Goal: Transaction & Acquisition: Purchase product/service

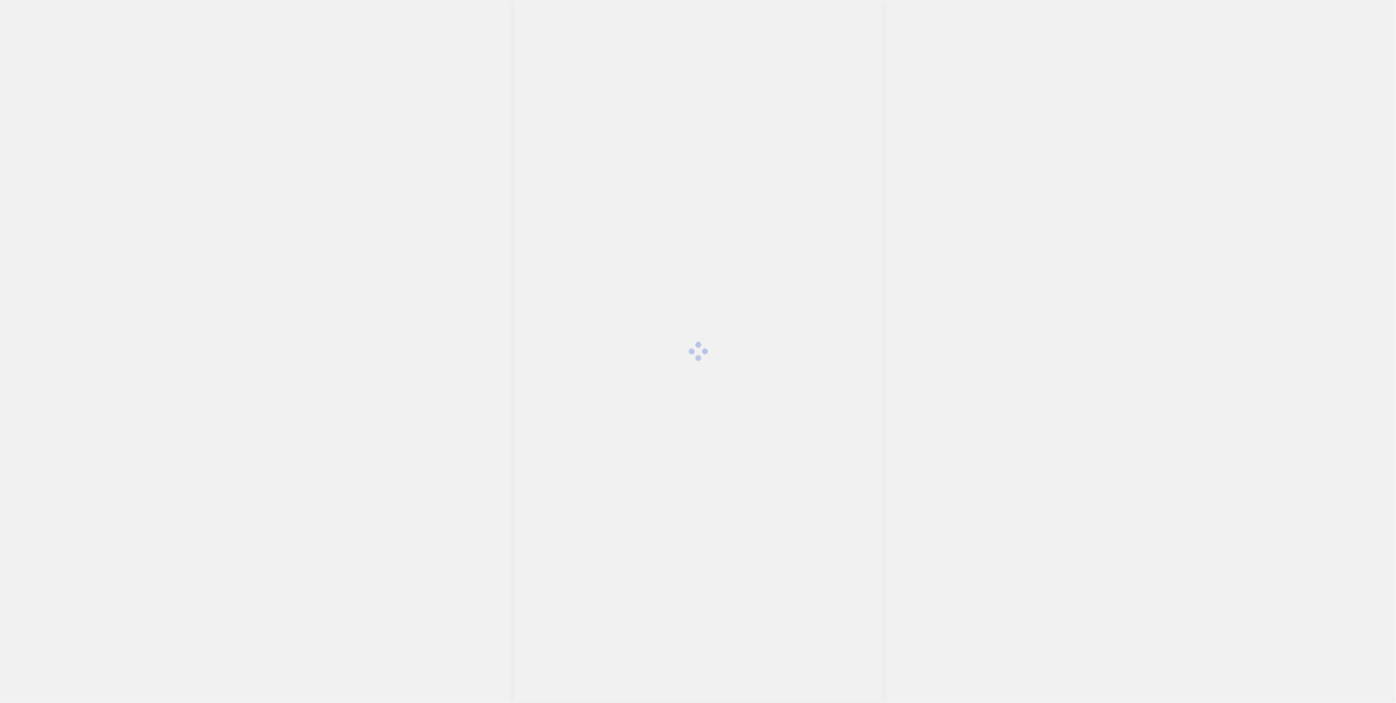
scroll to position [3889, 0]
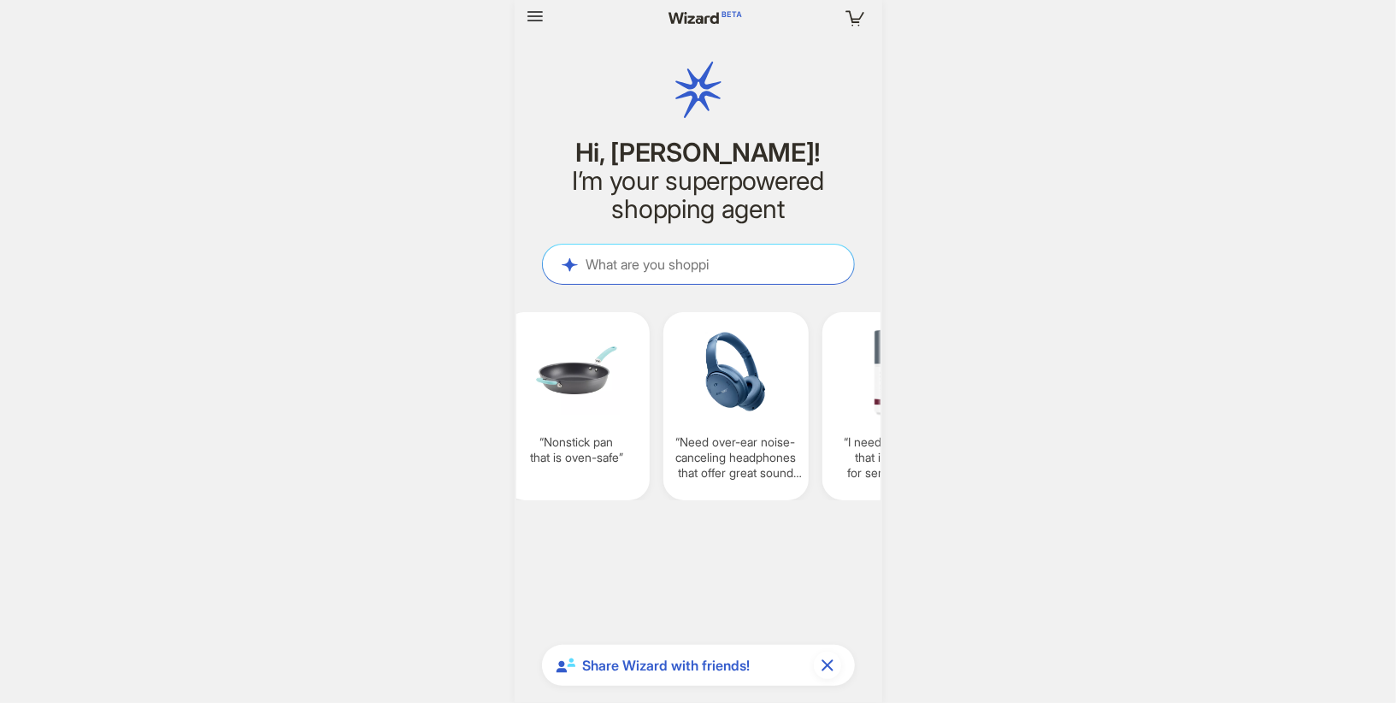
scroll to position [3889, 0]
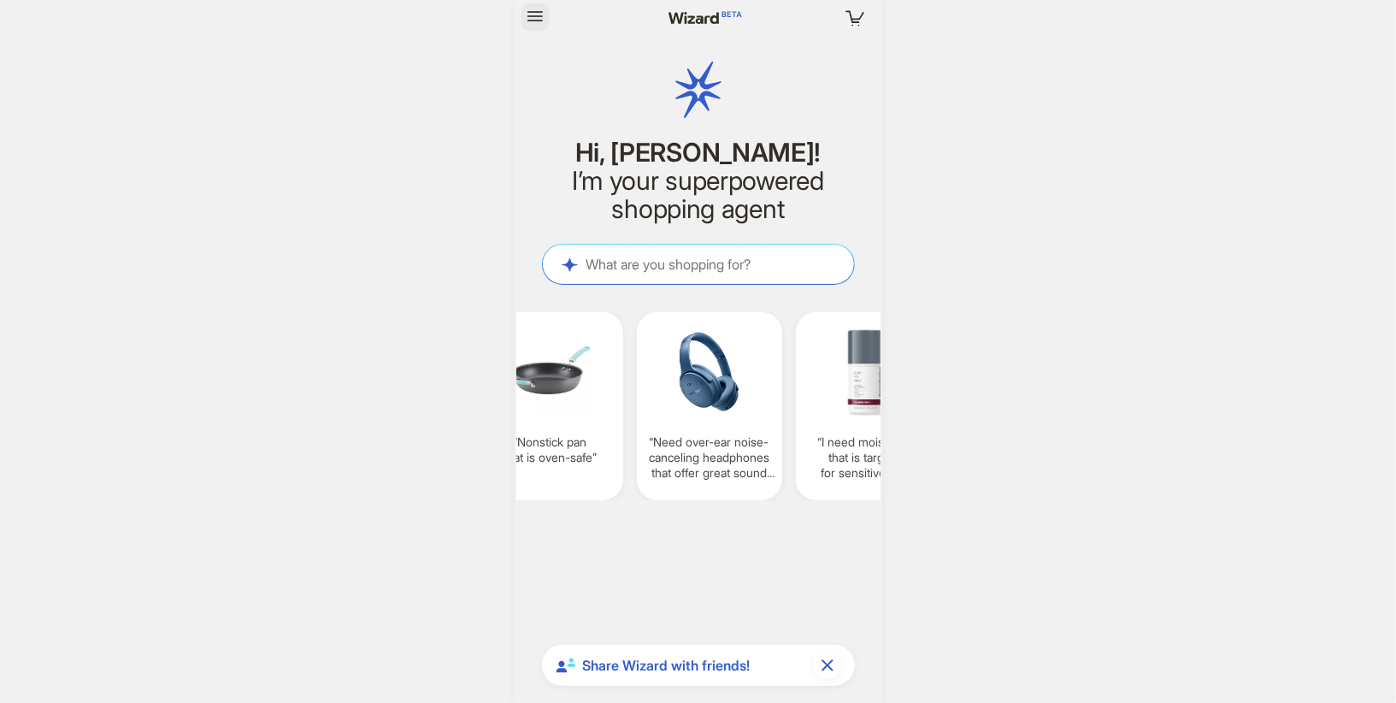
click at [528, 22] on icon "button" at bounding box center [535, 16] width 21 height 21
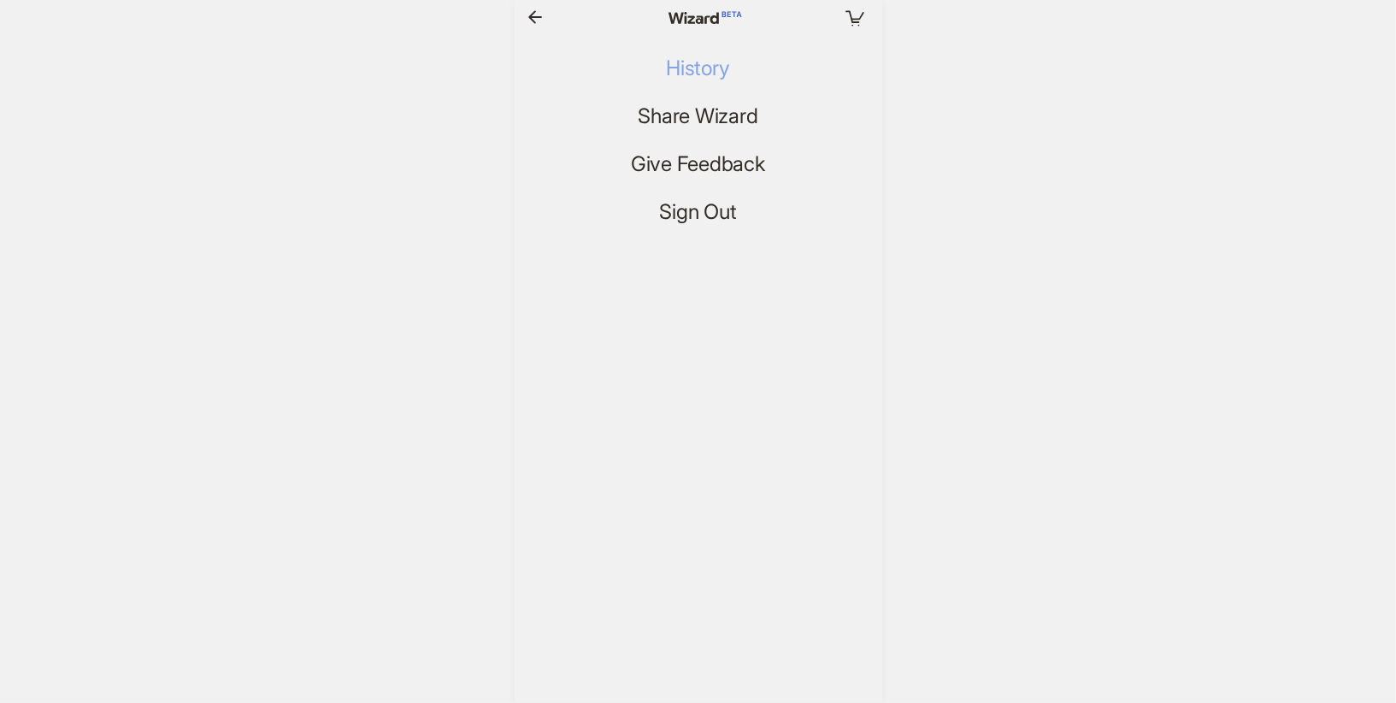
click at [708, 63] on span "History" at bounding box center [697, 68] width 63 height 25
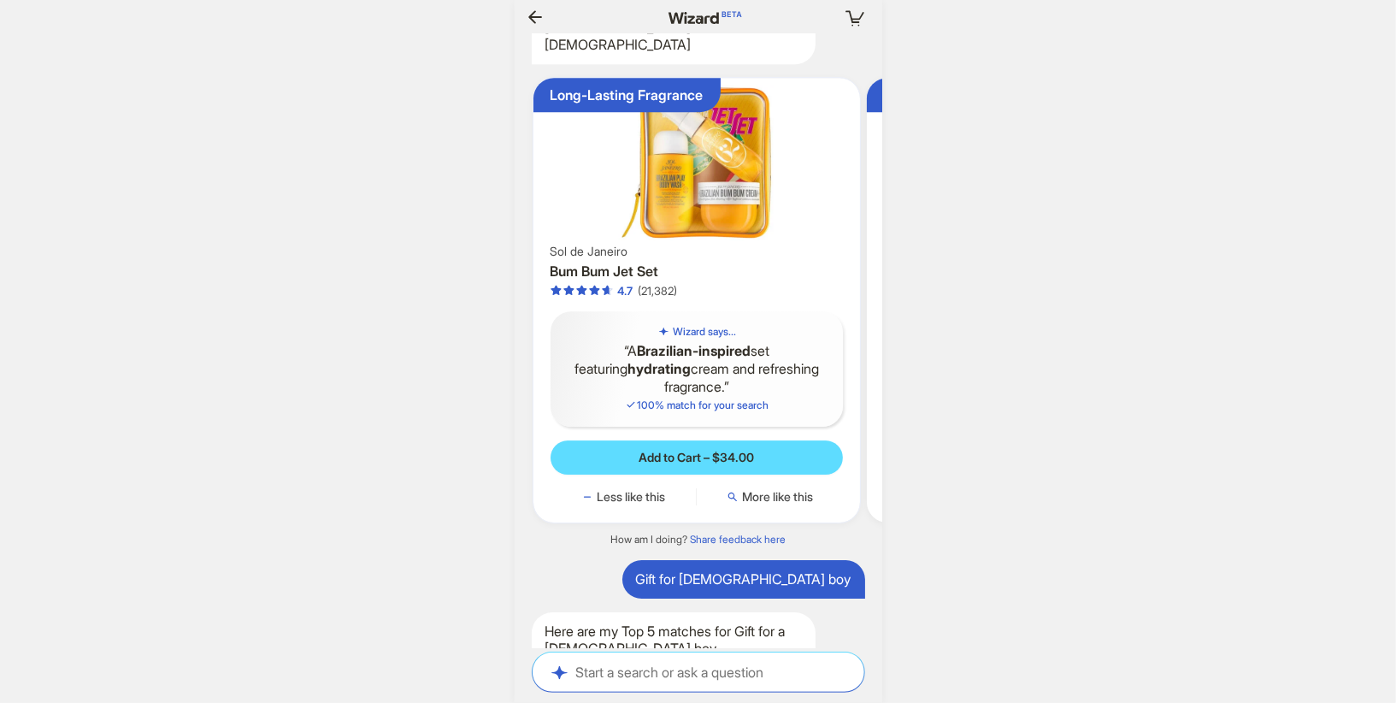
scroll to position [0, 132]
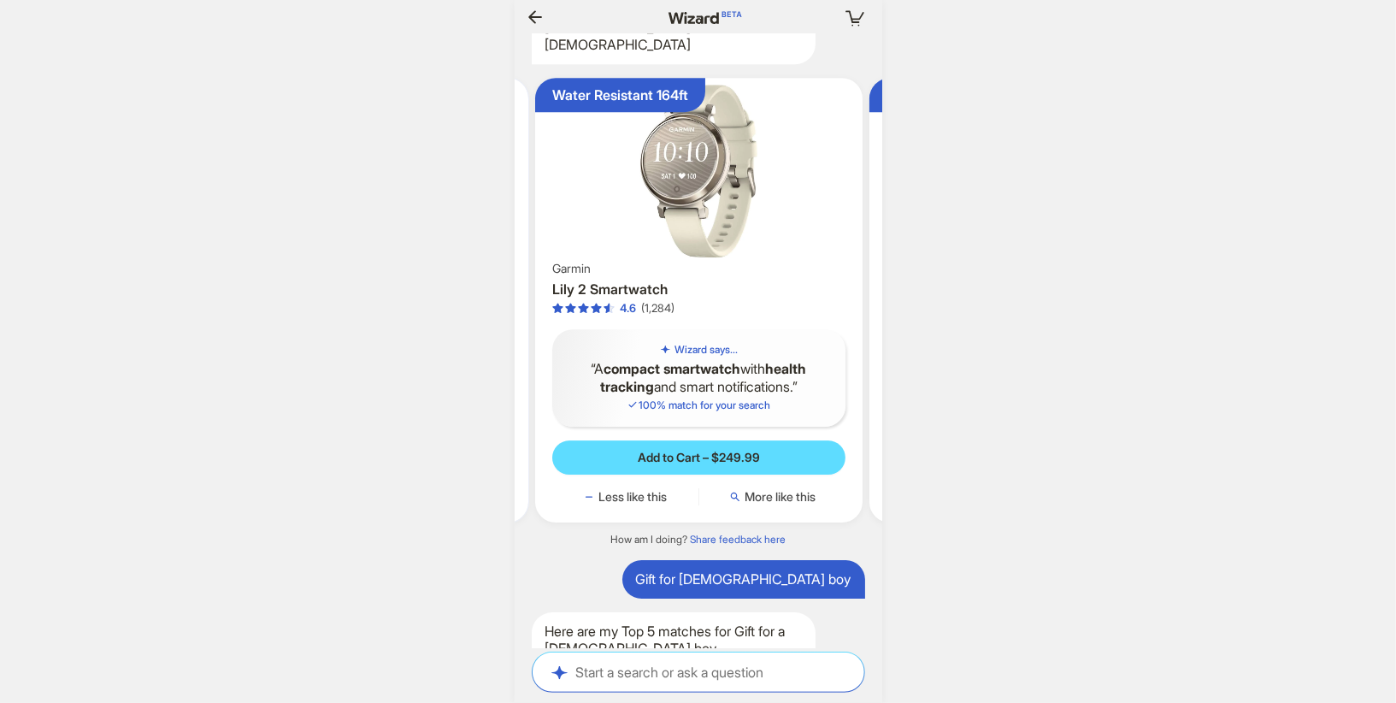
scroll to position [0, 468]
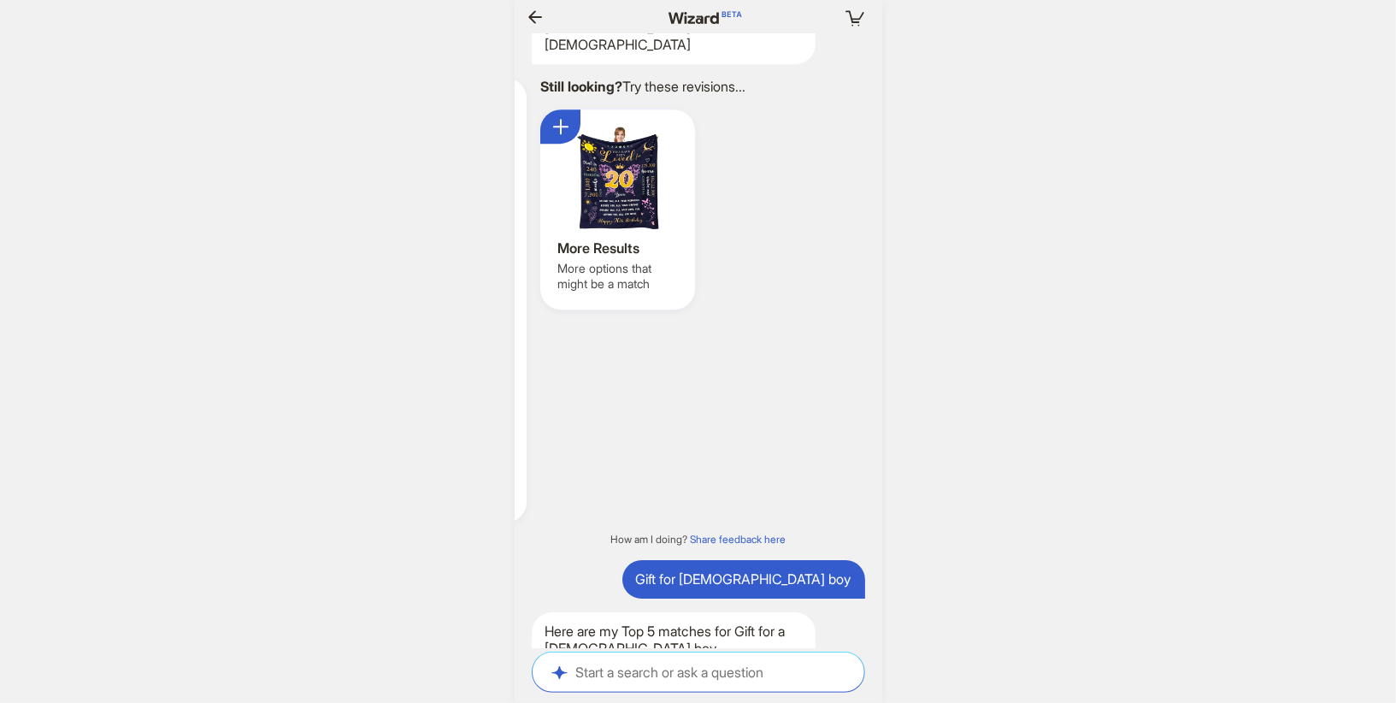
click at [624, 229] on div at bounding box center [617, 178] width 121 height 103
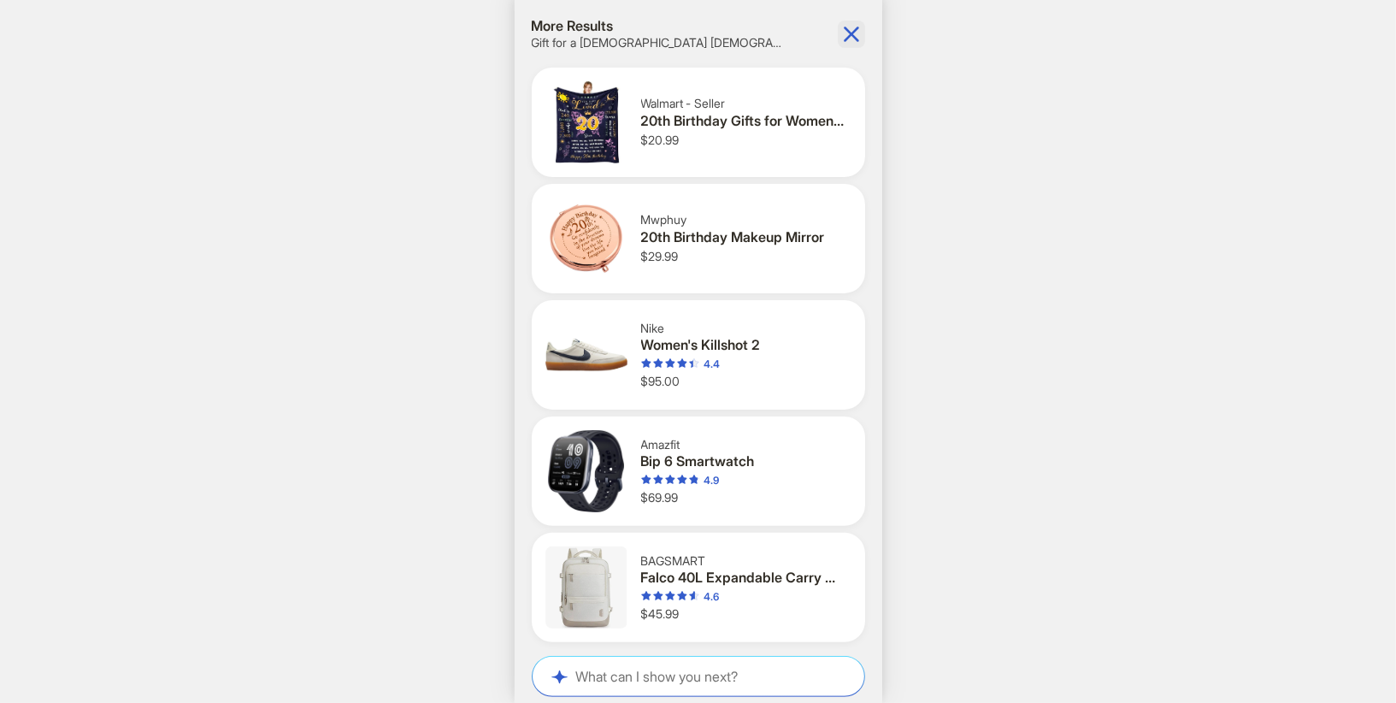
click at [847, 29] on icon "button" at bounding box center [851, 33] width 15 height 15
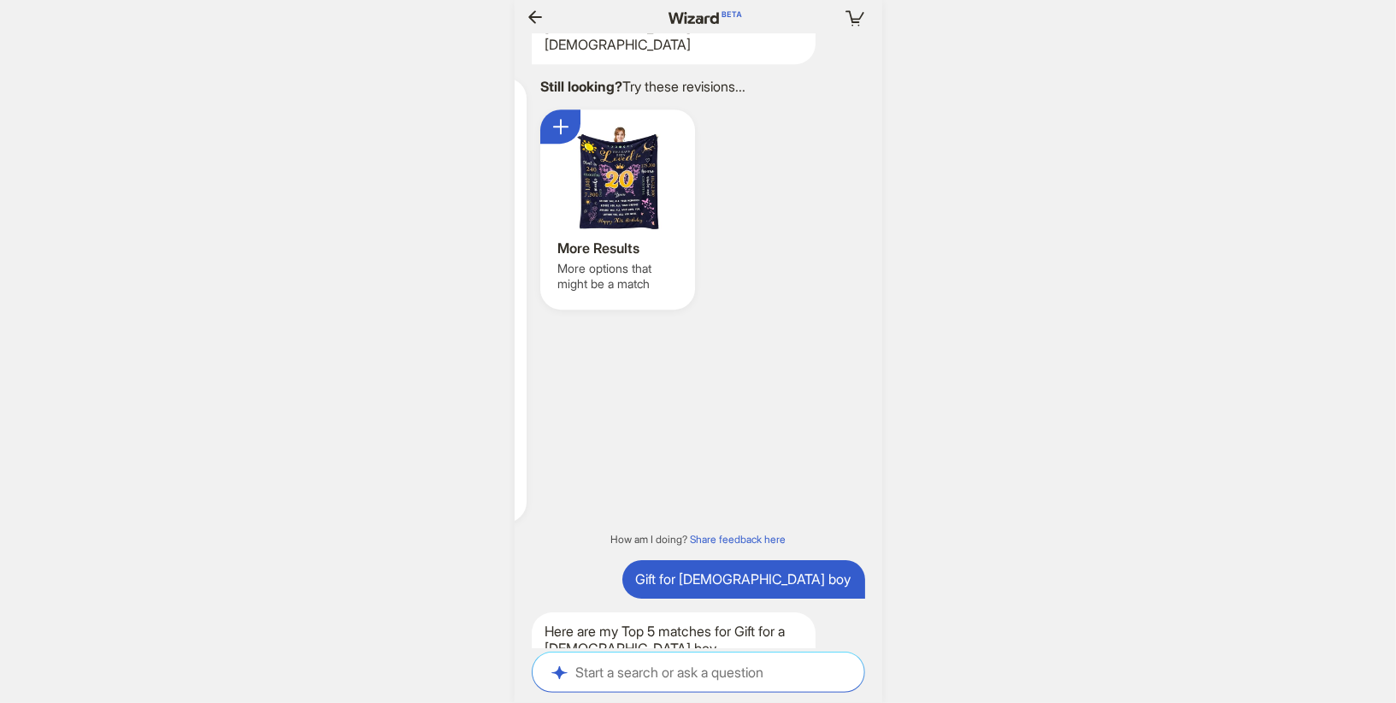
click at [535, 15] on icon "button" at bounding box center [535, 17] width 21 height 21
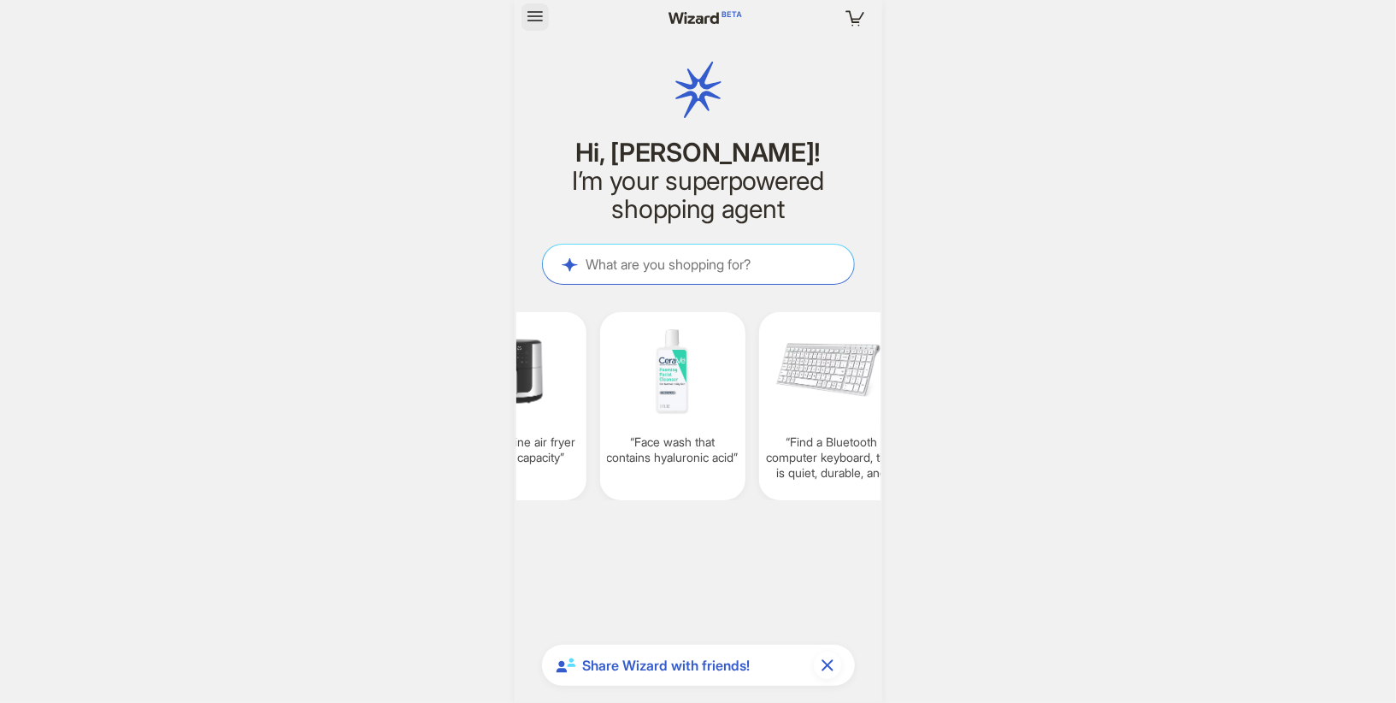
click at [534, 9] on icon "button" at bounding box center [535, 16] width 21 height 21
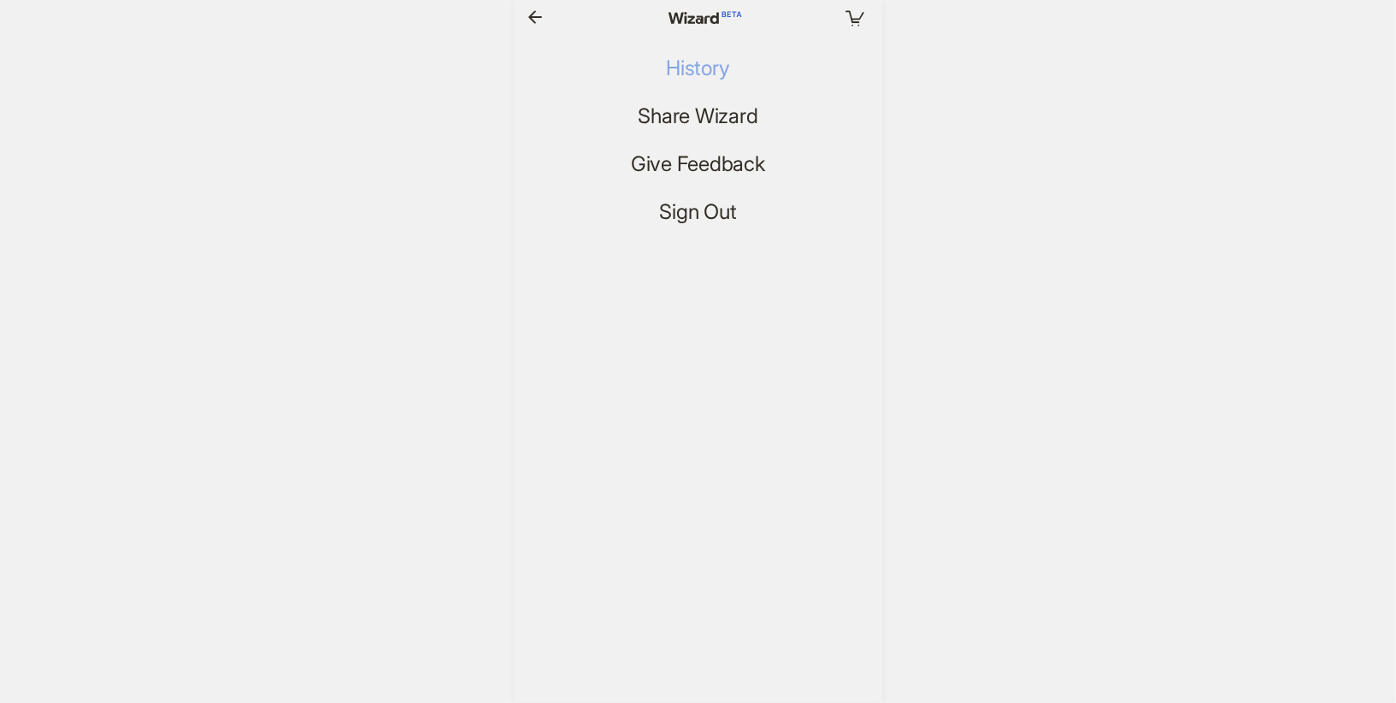
click at [708, 64] on span "History" at bounding box center [697, 68] width 63 height 25
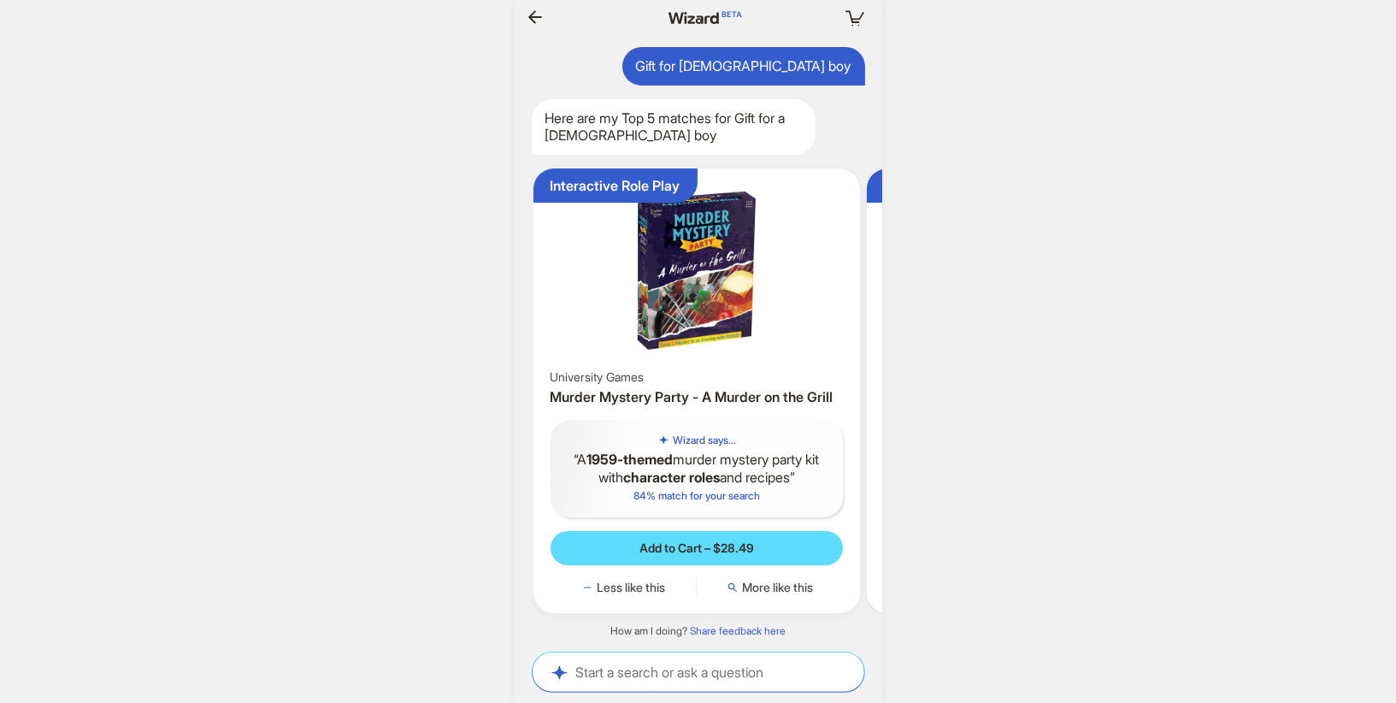
click at [667, 403] on h3 "Murder Mystery Party - A Murder on the Grill" at bounding box center [697, 397] width 293 height 18
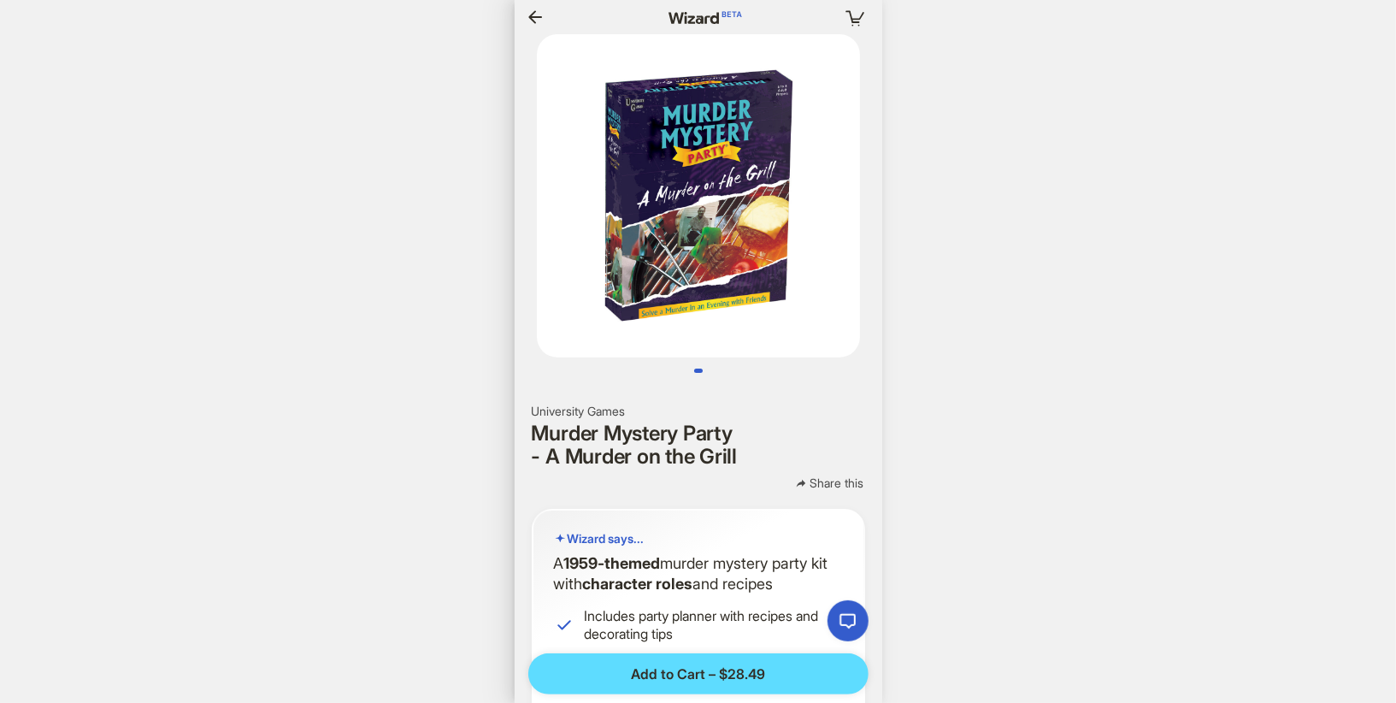
click at [539, 21] on icon "button" at bounding box center [535, 17] width 21 height 21
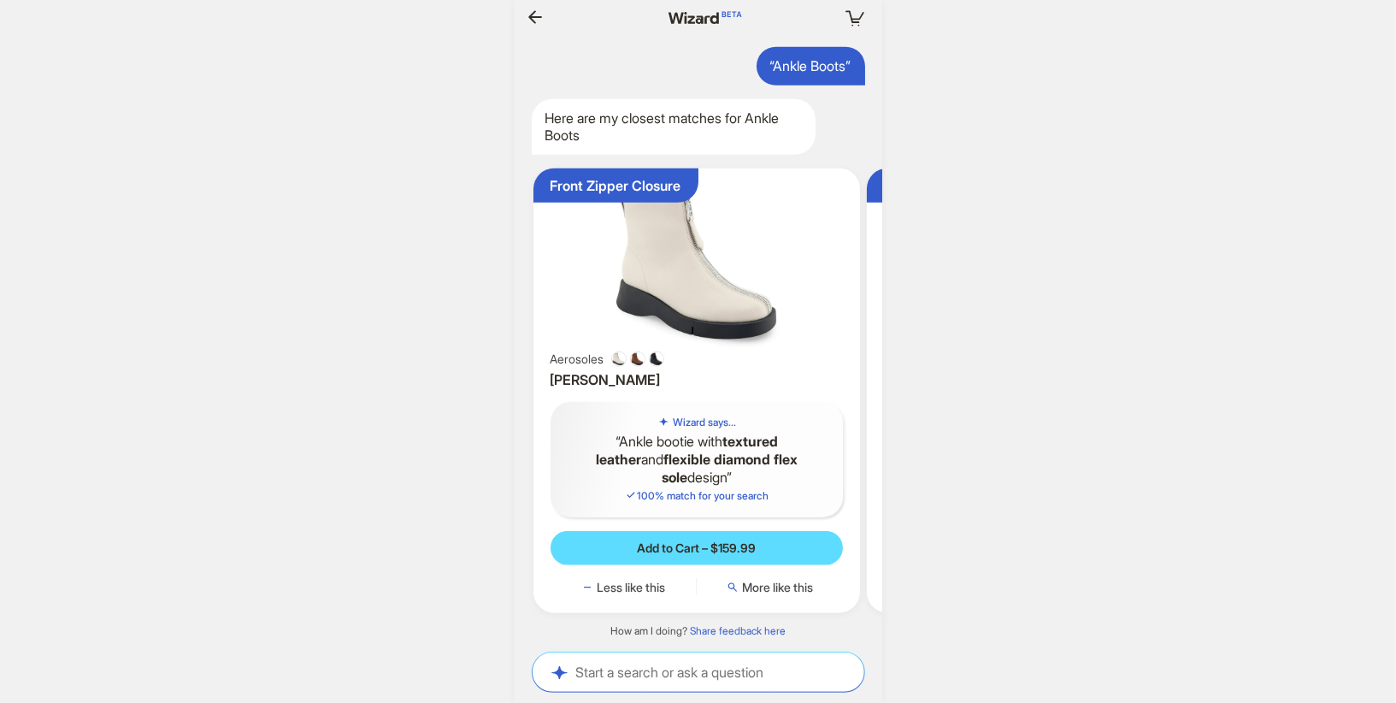
scroll to position [0, 1955]
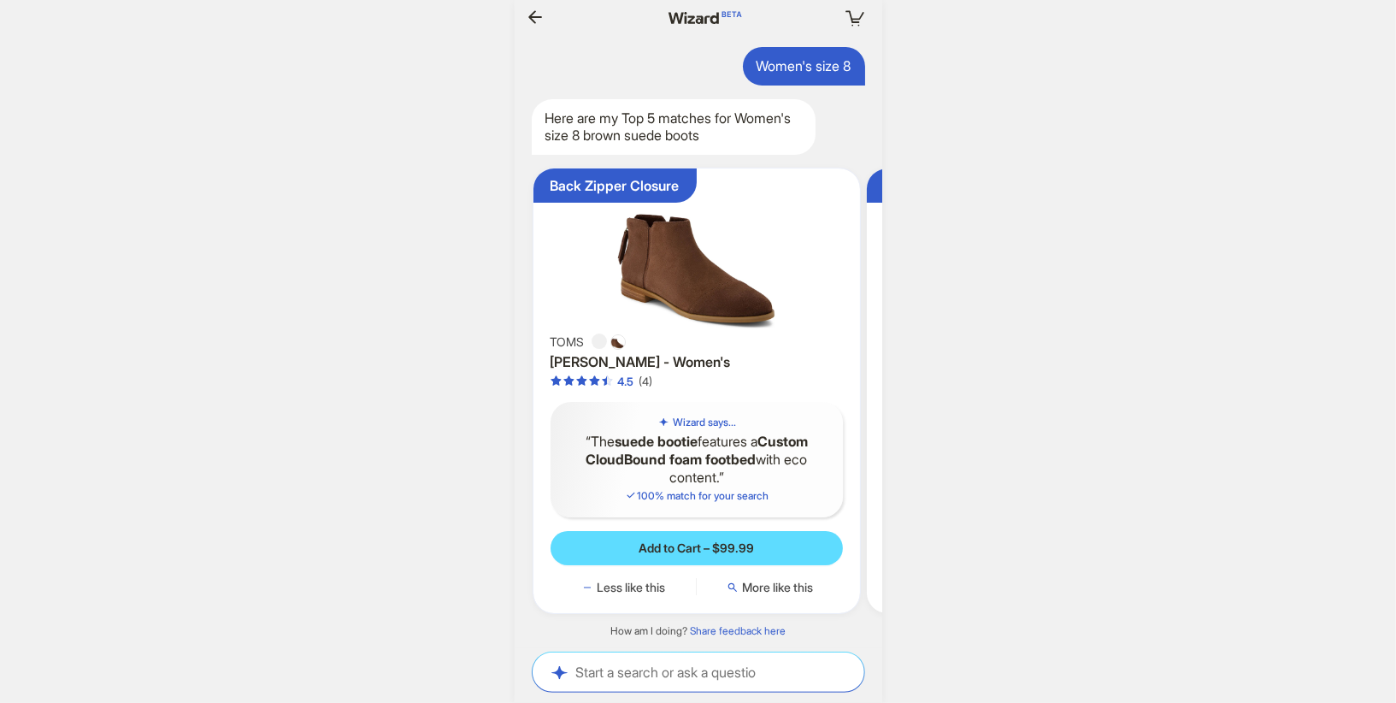
scroll to position [0, 1321]
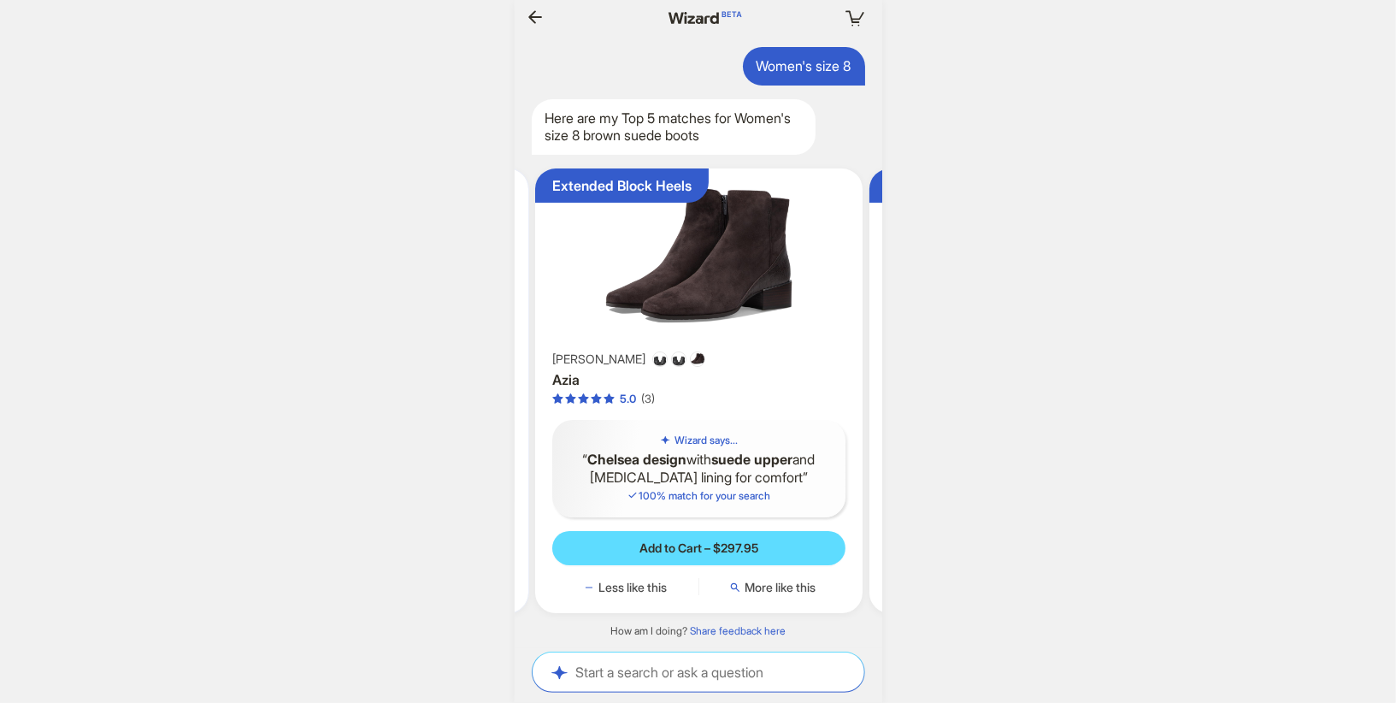
scroll to position [0, 1354]
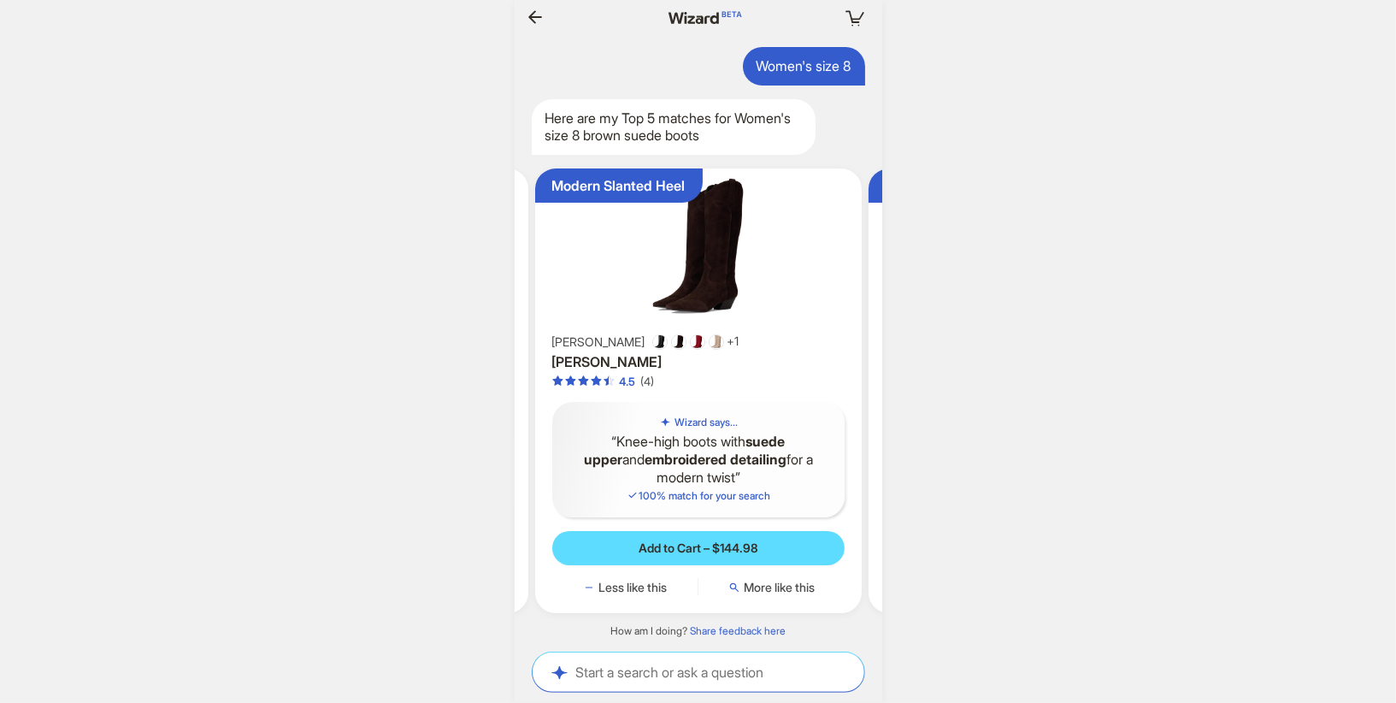
scroll to position [0, 1399]
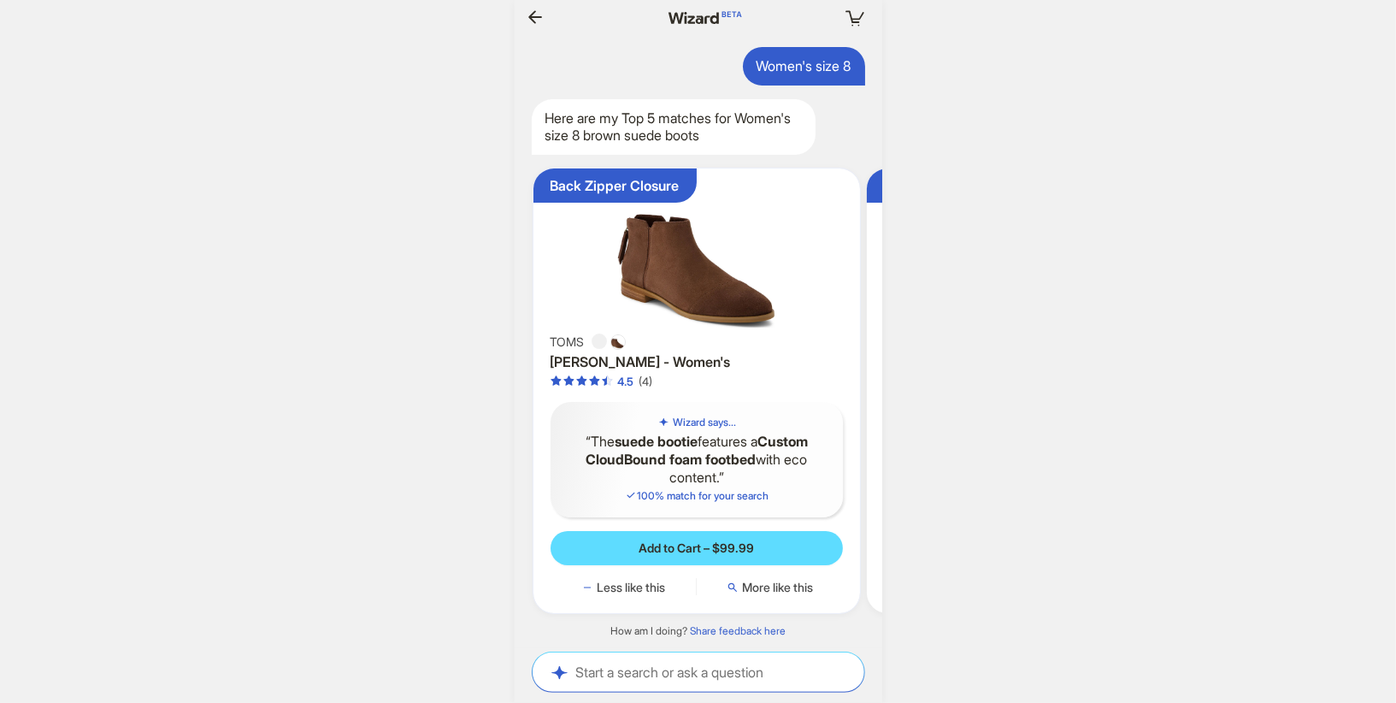
click at [748, 374] on div "TOMS Rylie Bootie - Women's 4.5 (4)" at bounding box center [697, 360] width 293 height 58
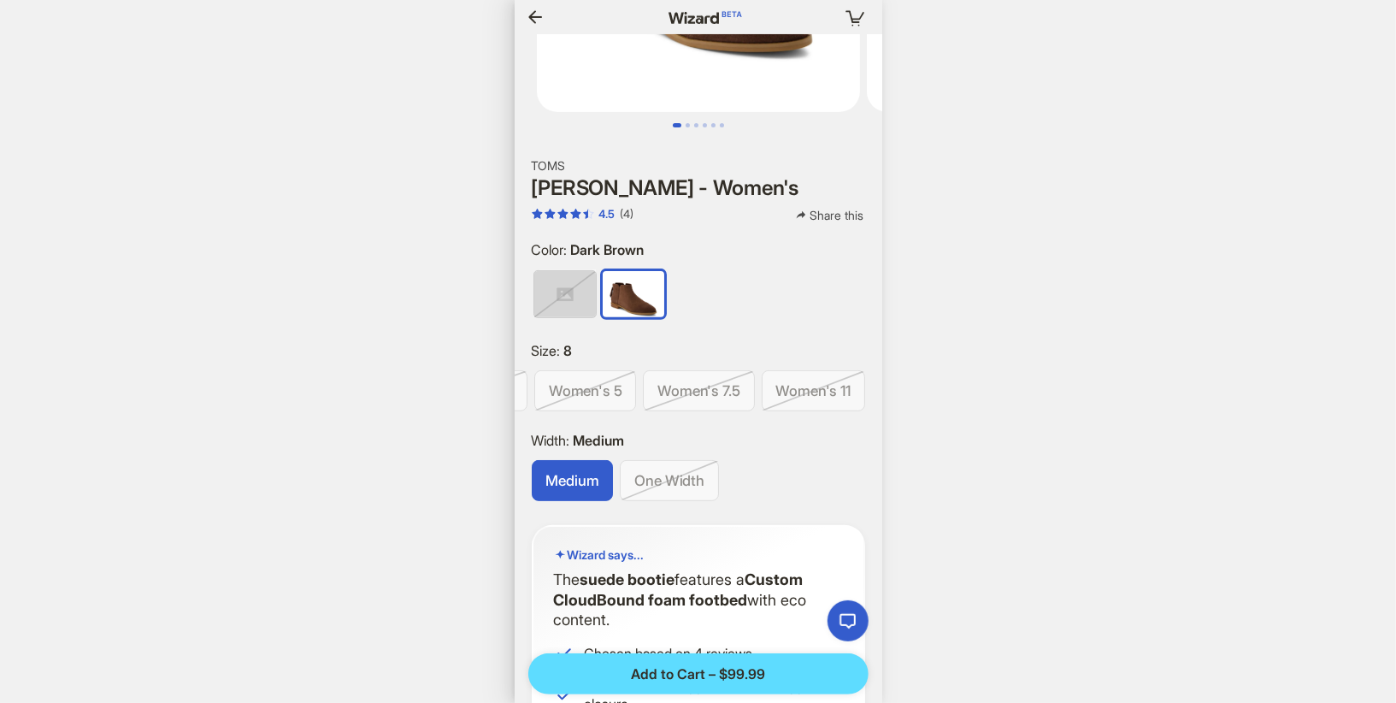
scroll to position [0, 1333]
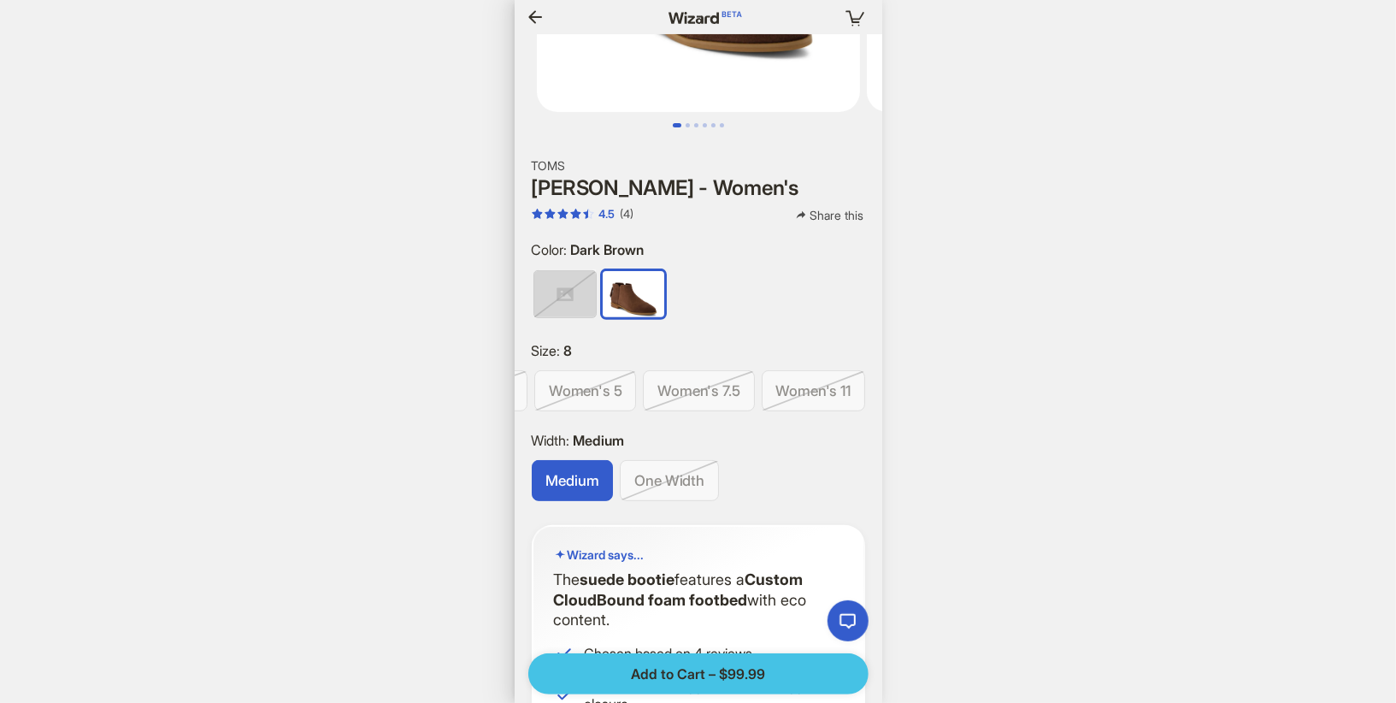
click at [700, 679] on span "Add to Cart – $99.99" at bounding box center [698, 674] width 134 height 18
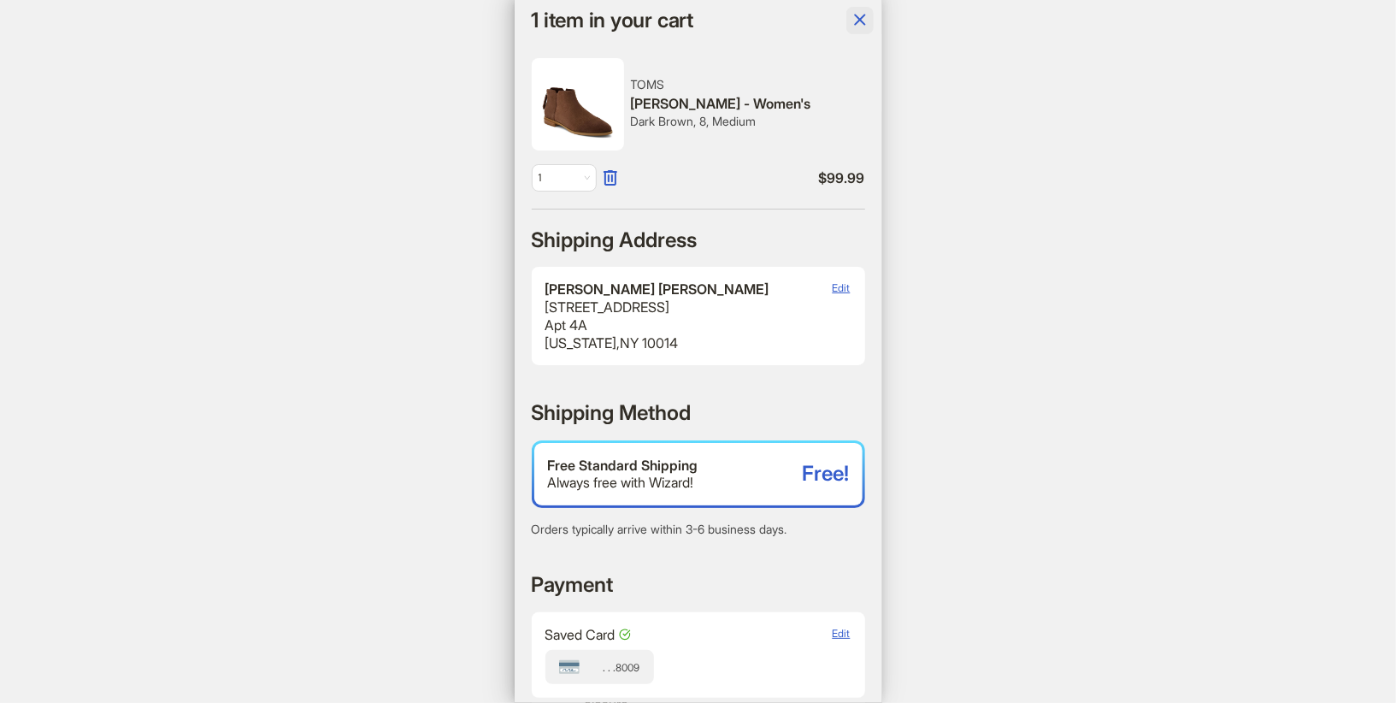
click at [857, 19] on icon "button" at bounding box center [860, 19] width 21 height 21
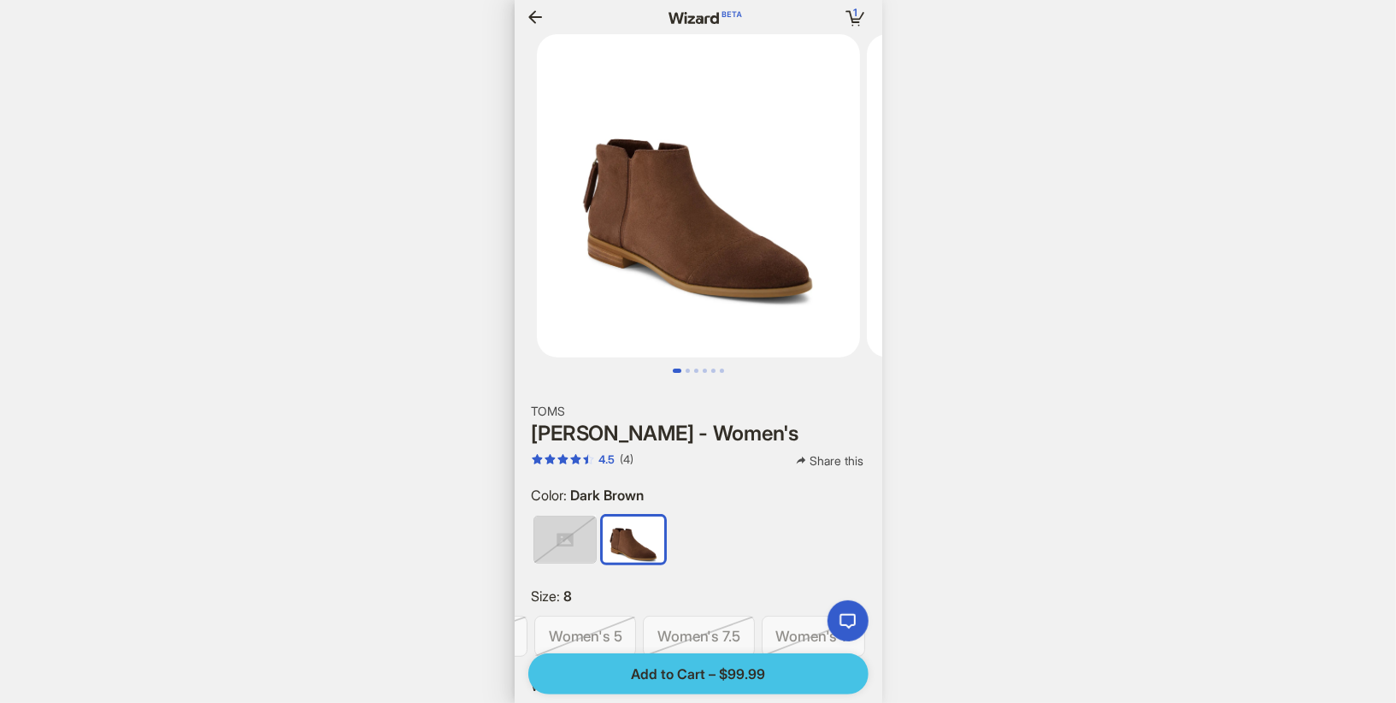
scroll to position [0, 1592]
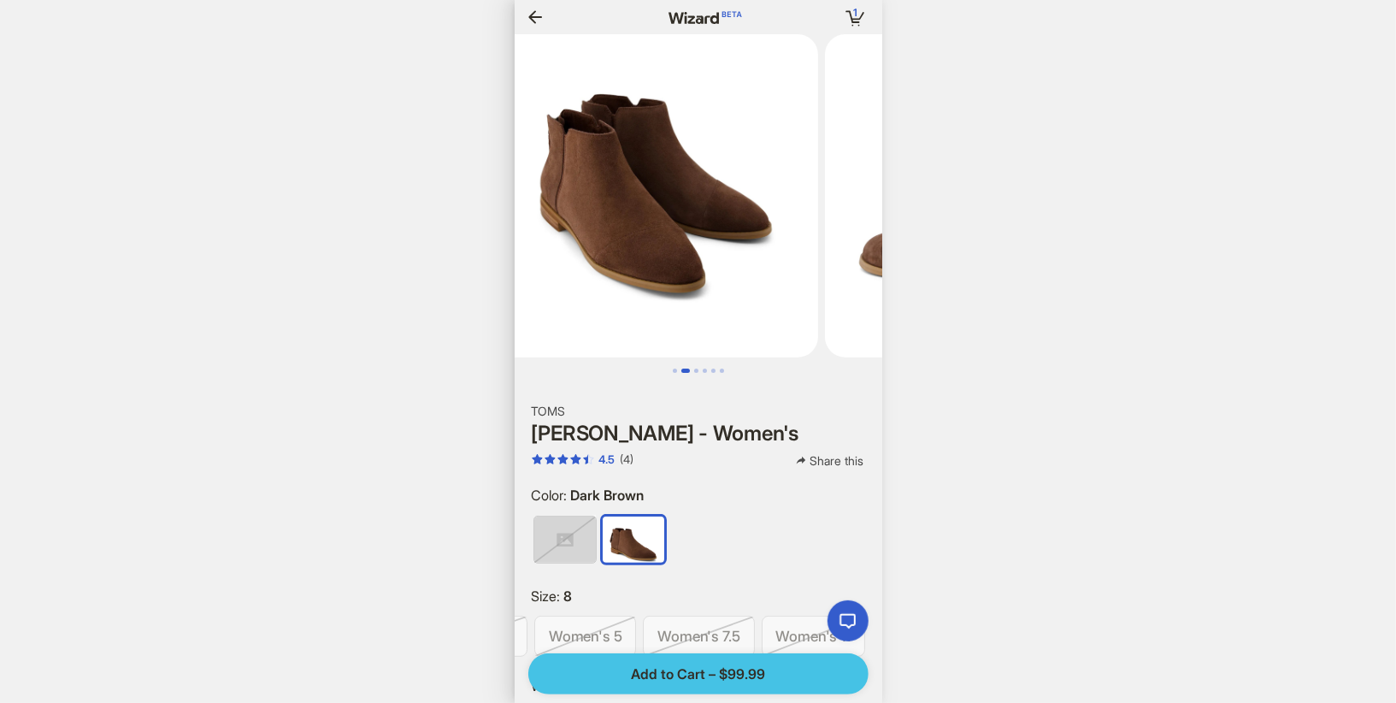
scroll to position [0, 1605]
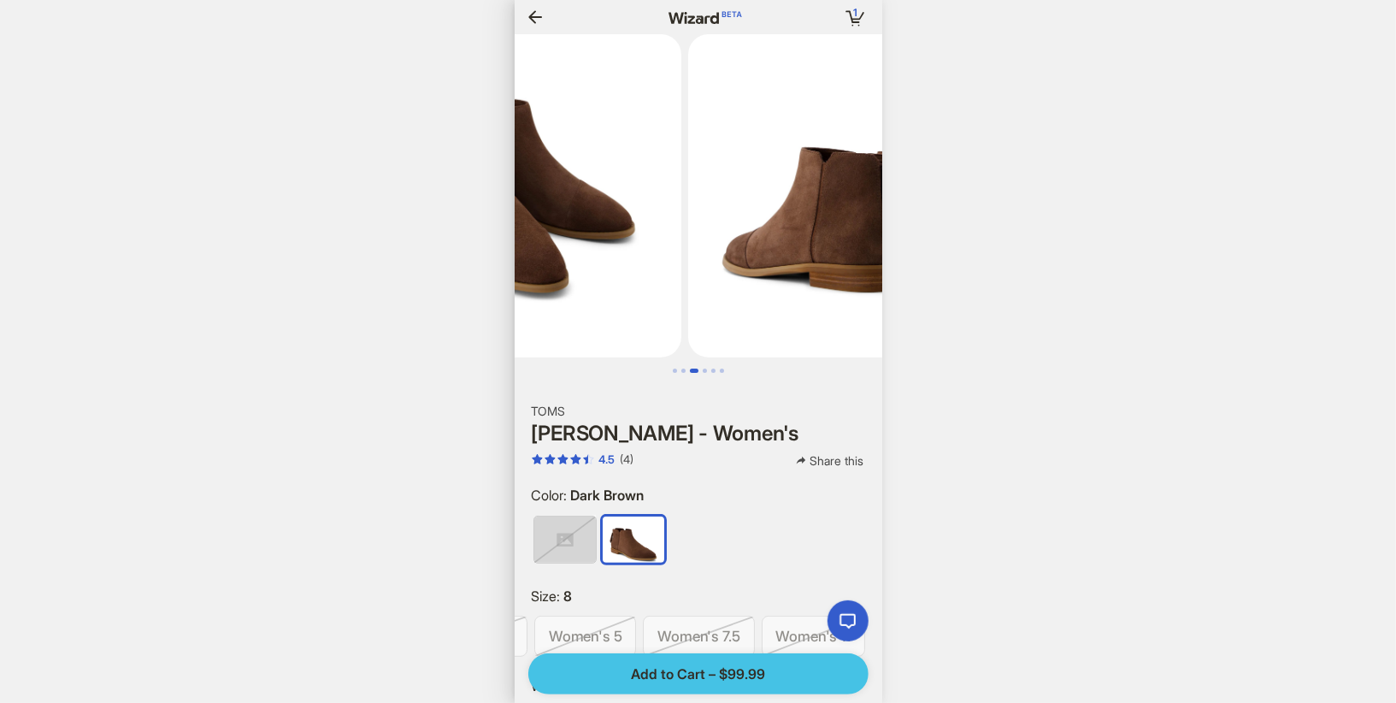
scroll to position [0, 580]
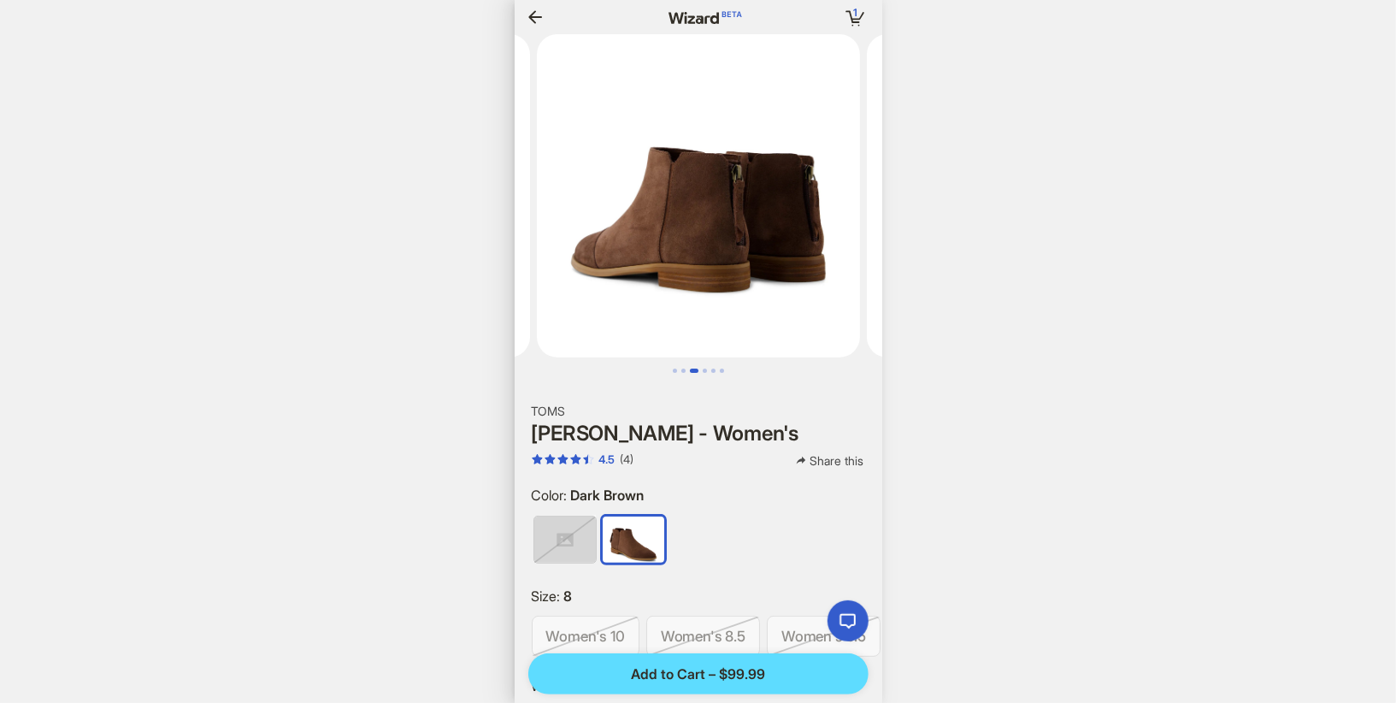
click at [539, 14] on icon "button" at bounding box center [535, 17] width 21 height 21
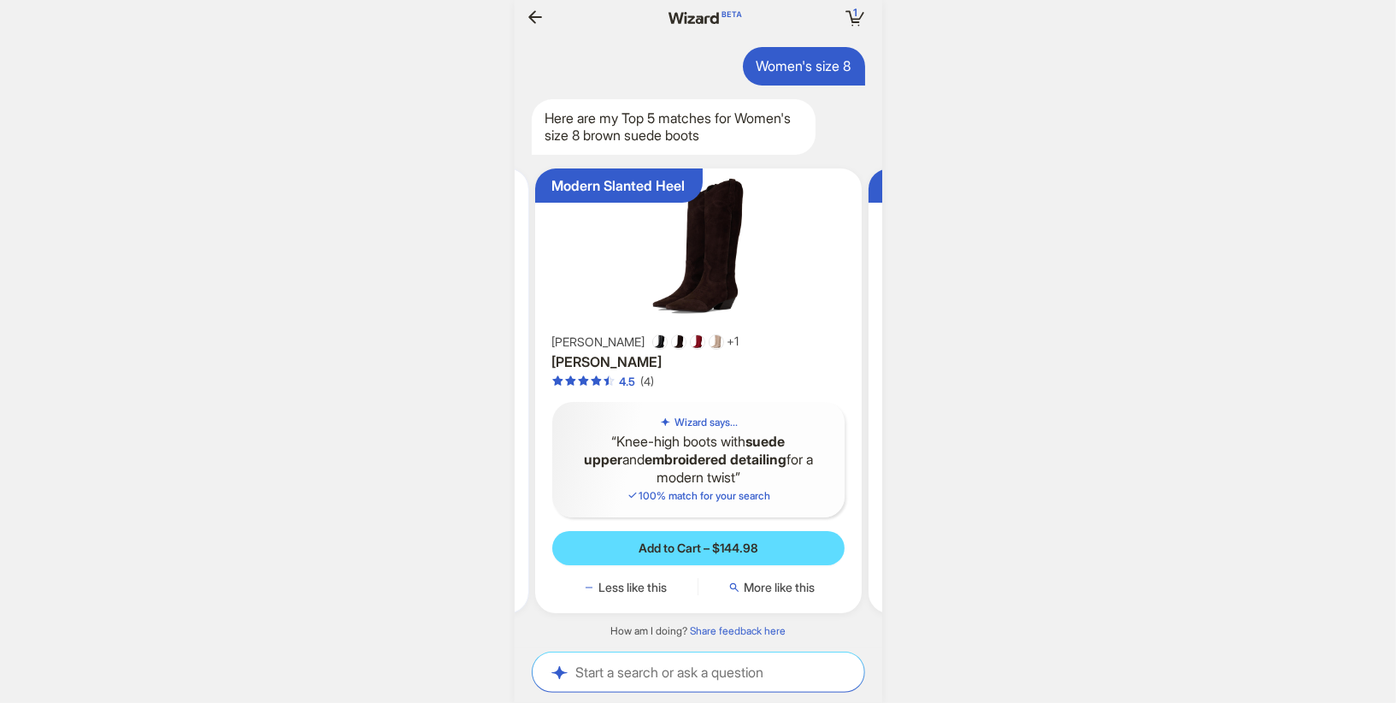
click at [788, 383] on div "4.5 (4)" at bounding box center [698, 381] width 293 height 15
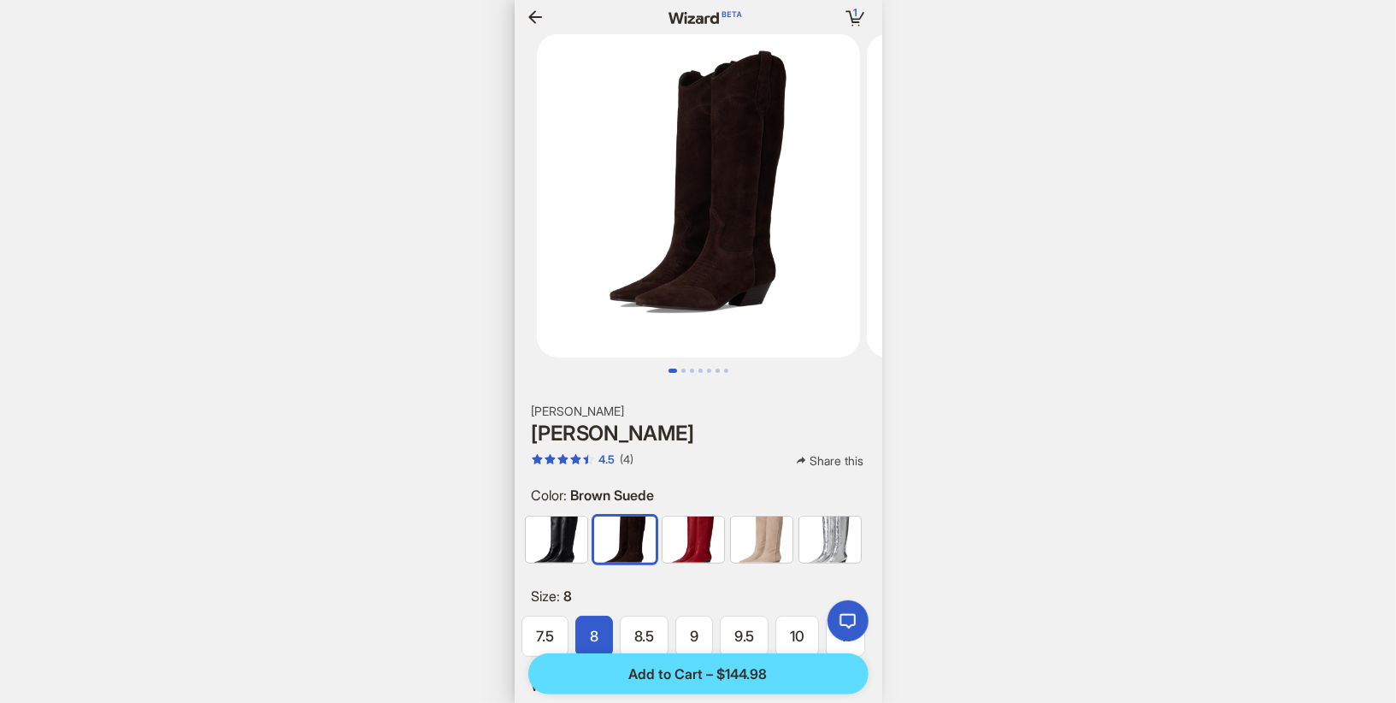
click at [539, 21] on icon "button" at bounding box center [535, 17] width 21 height 21
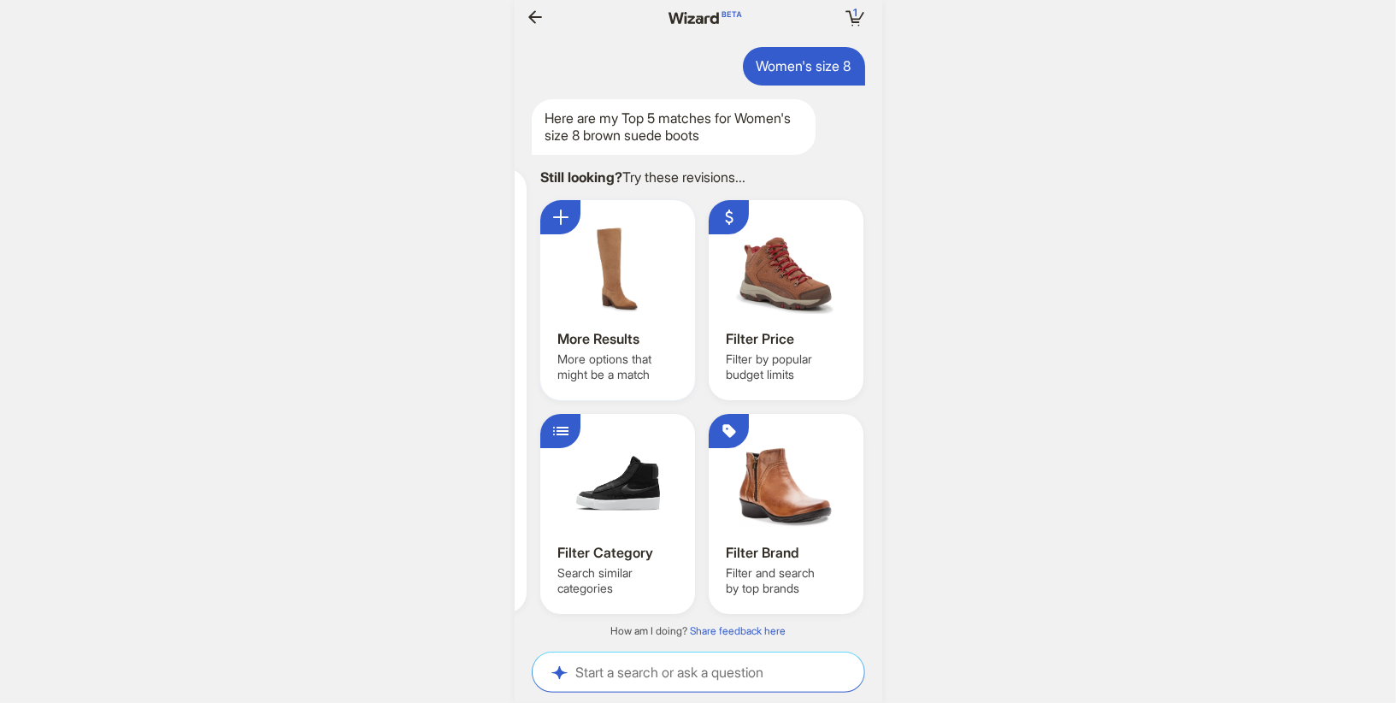
click at [649, 317] on div at bounding box center [617, 268] width 121 height 103
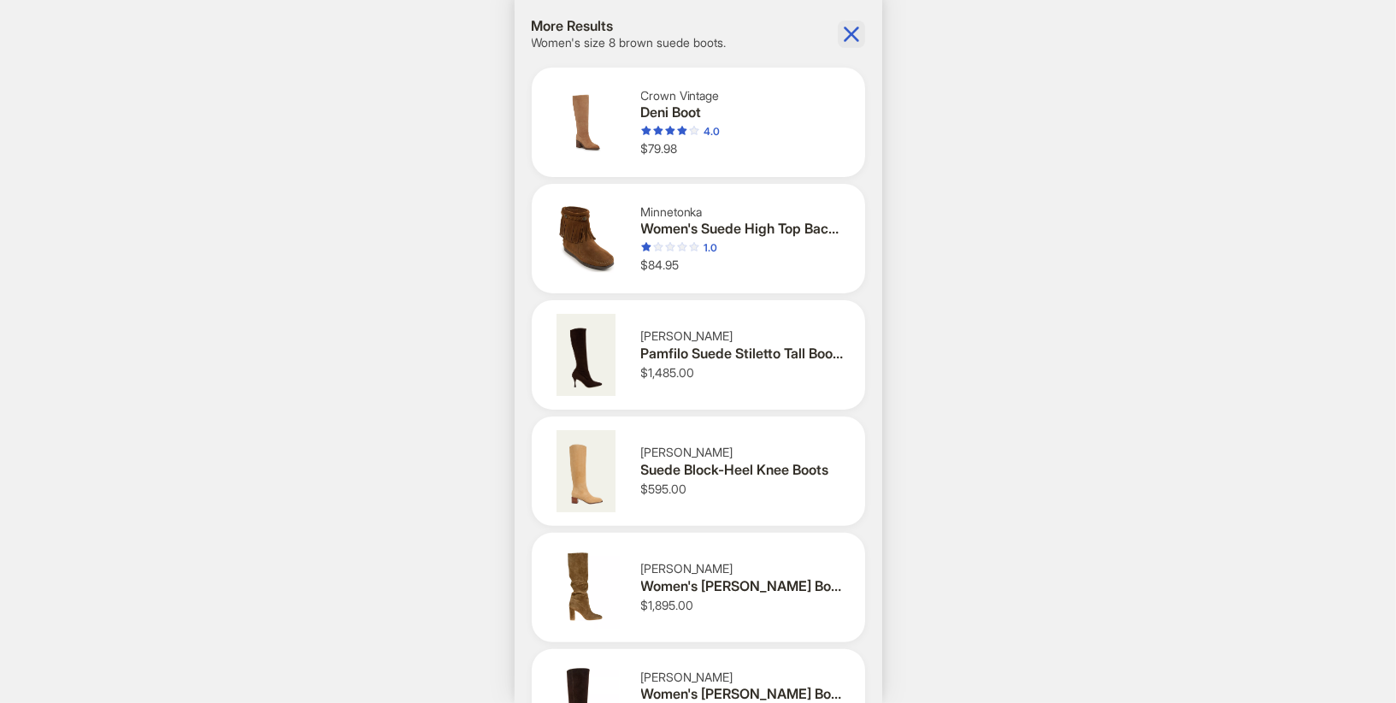
click at [851, 25] on icon "button" at bounding box center [851, 34] width 27 height 27
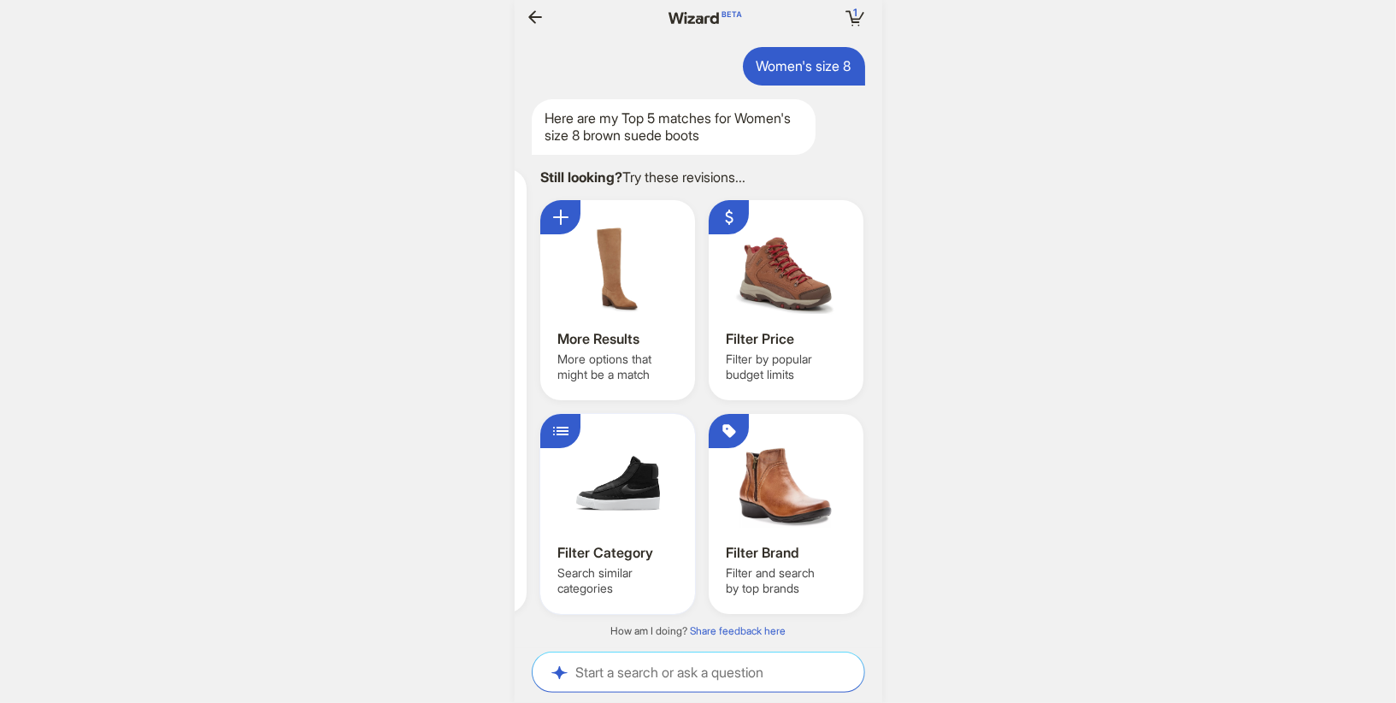
click at [623, 509] on div at bounding box center [617, 482] width 121 height 103
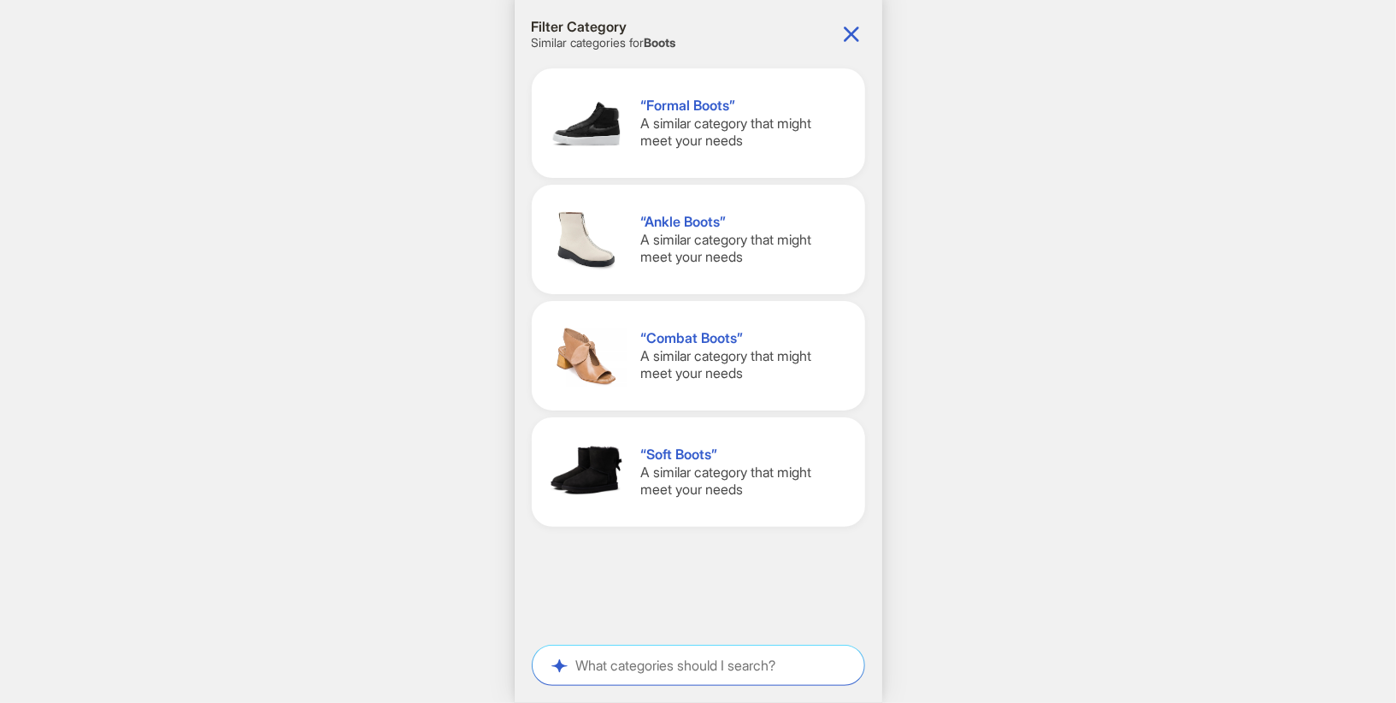
click at [699, 259] on span "A similar category that might meet your needs" at bounding box center [726, 248] width 171 height 35
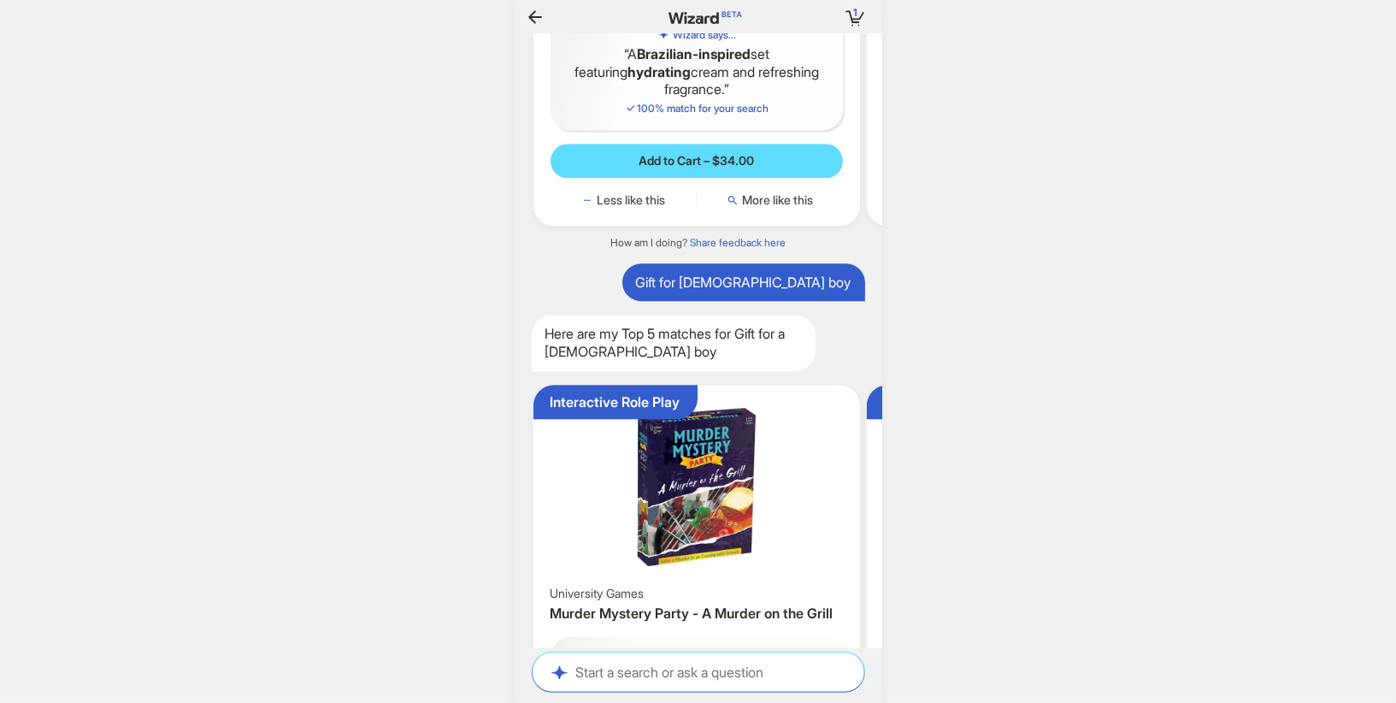
scroll to position [2834, 0]
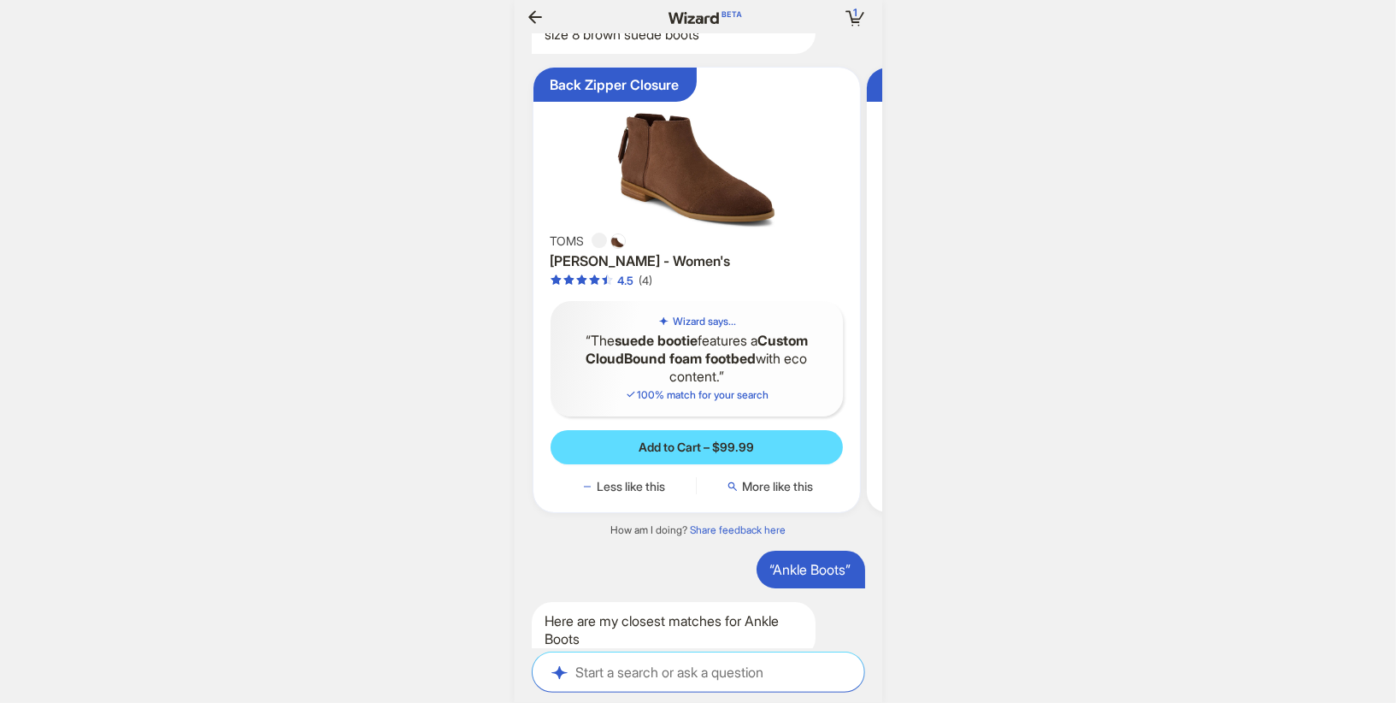
click at [715, 229] on img at bounding box center [697, 151] width 314 height 155
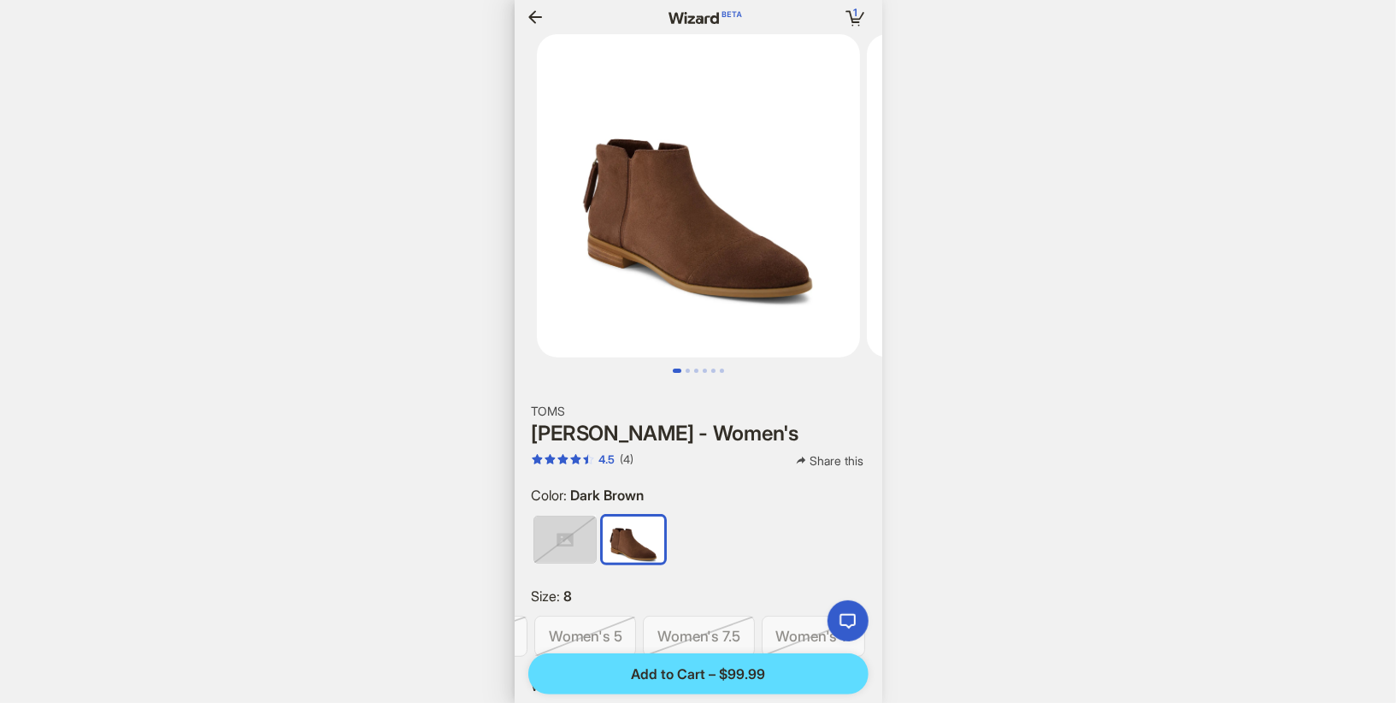
click at [539, 16] on icon "button" at bounding box center [535, 16] width 14 height 13
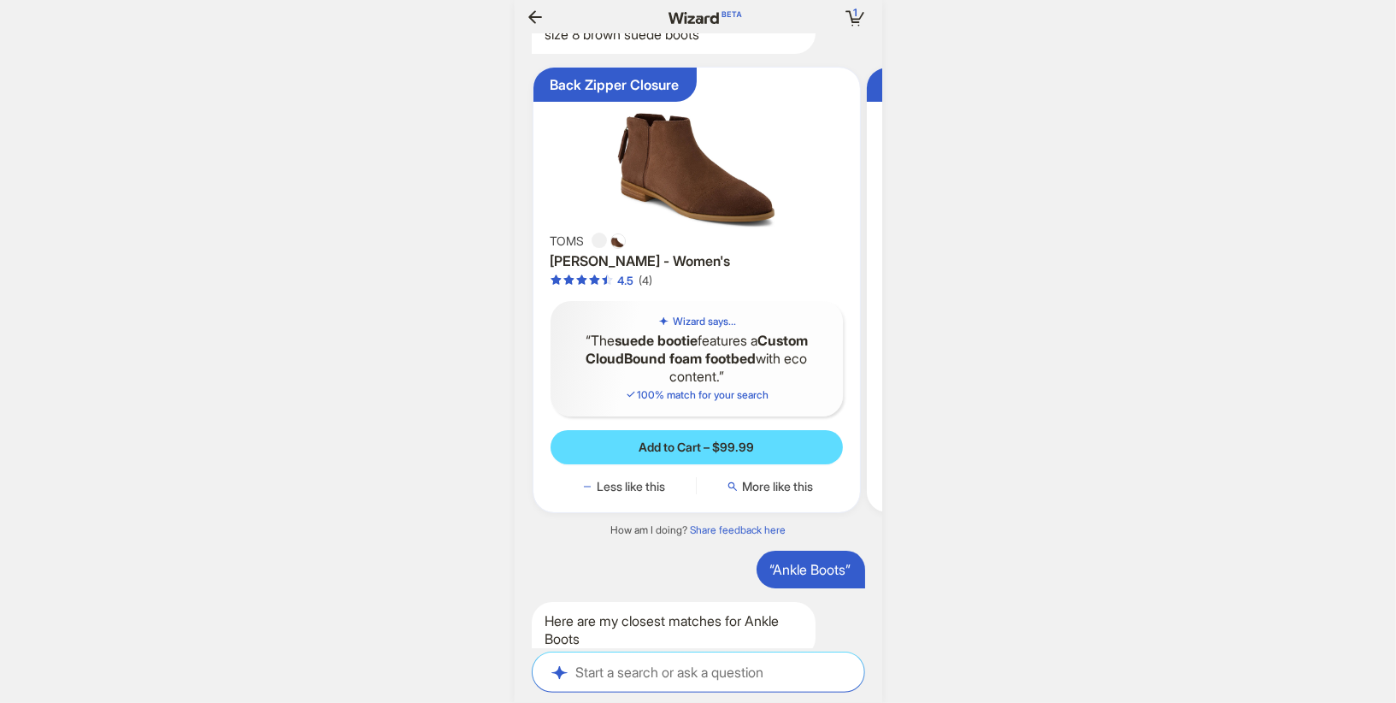
click at [746, 288] on div "TOMS Rylie Bootie - Women's 4.5 (4)" at bounding box center [697, 259] width 293 height 58
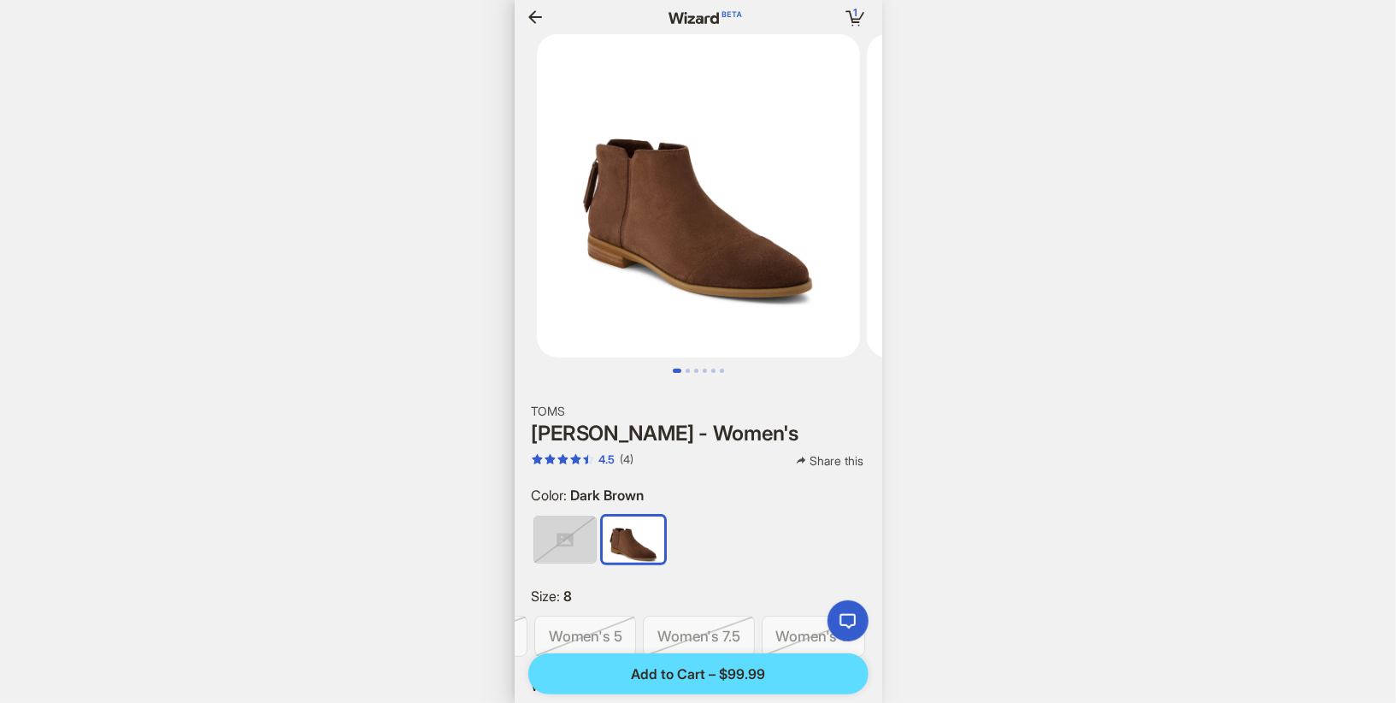
click at [532, 14] on icon "button" at bounding box center [535, 16] width 14 height 13
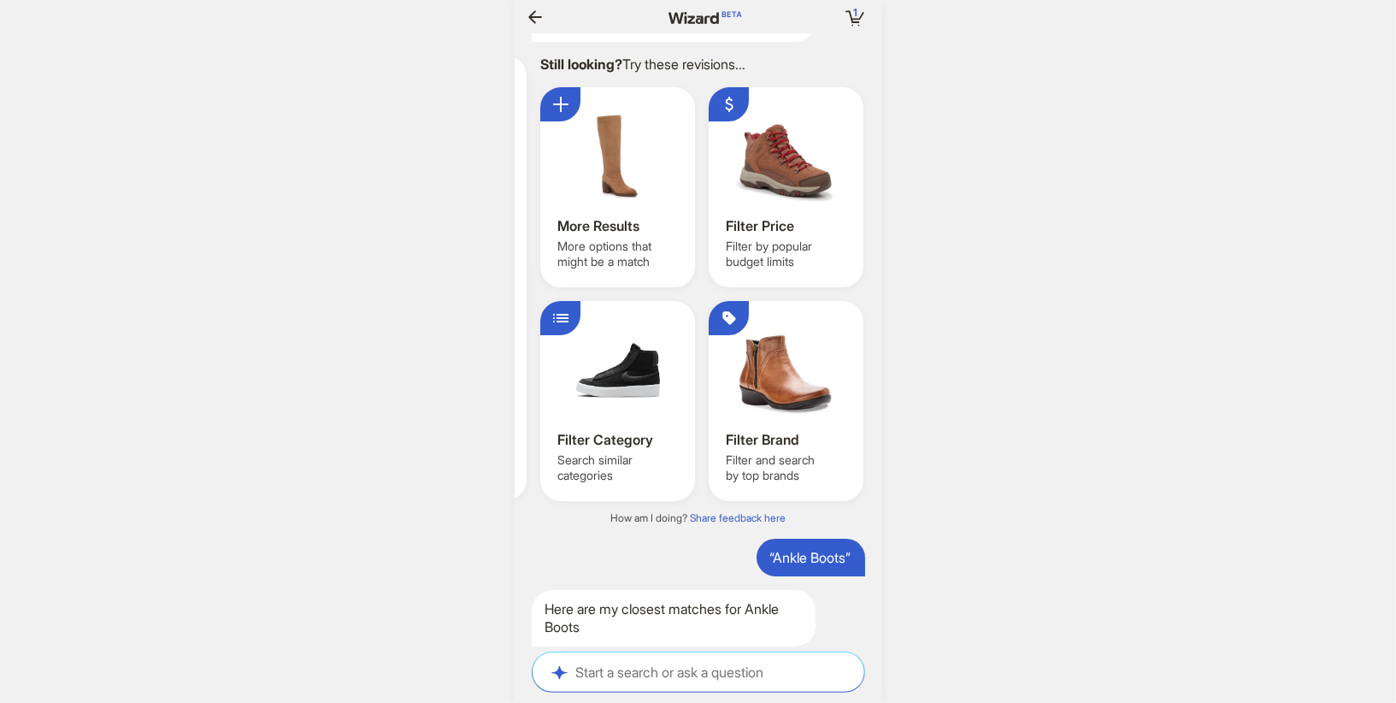
click at [626, 421] on div at bounding box center [617, 369] width 121 height 103
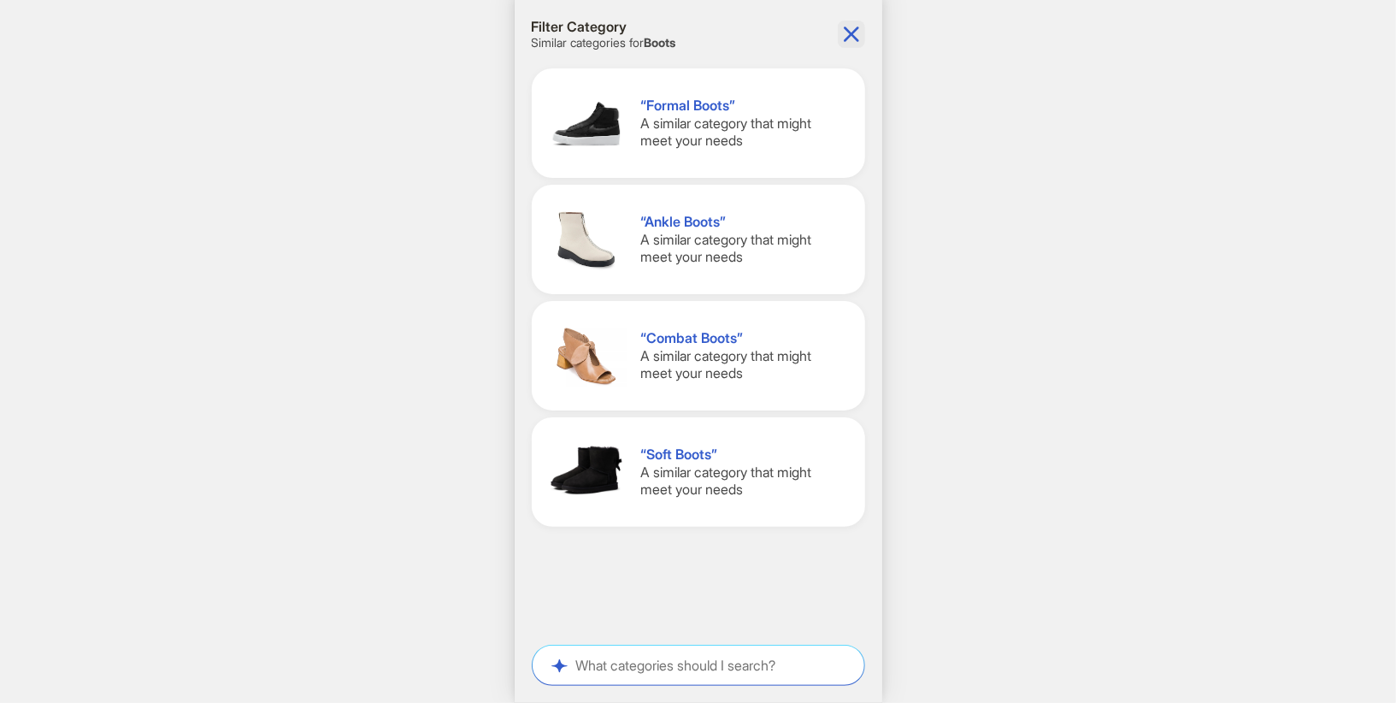
click at [853, 32] on icon "button" at bounding box center [851, 33] width 15 height 15
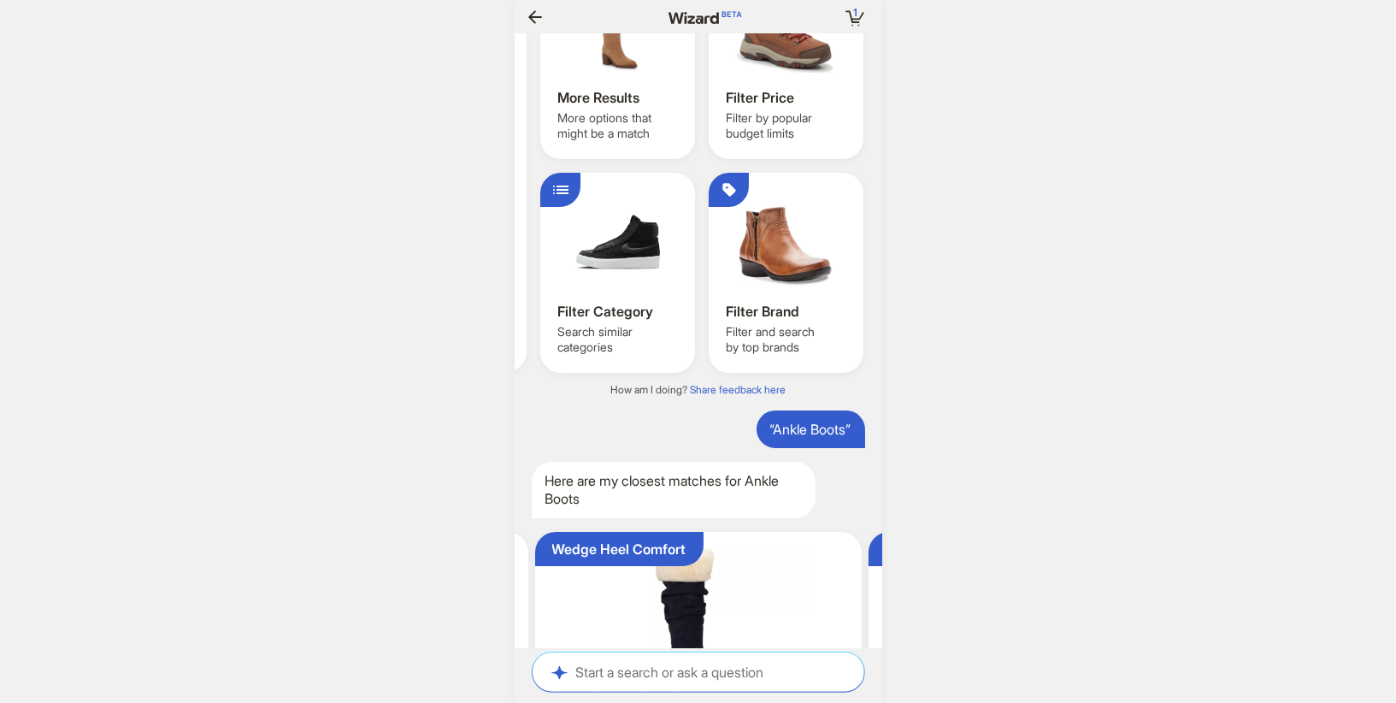
scroll to position [0, 1949]
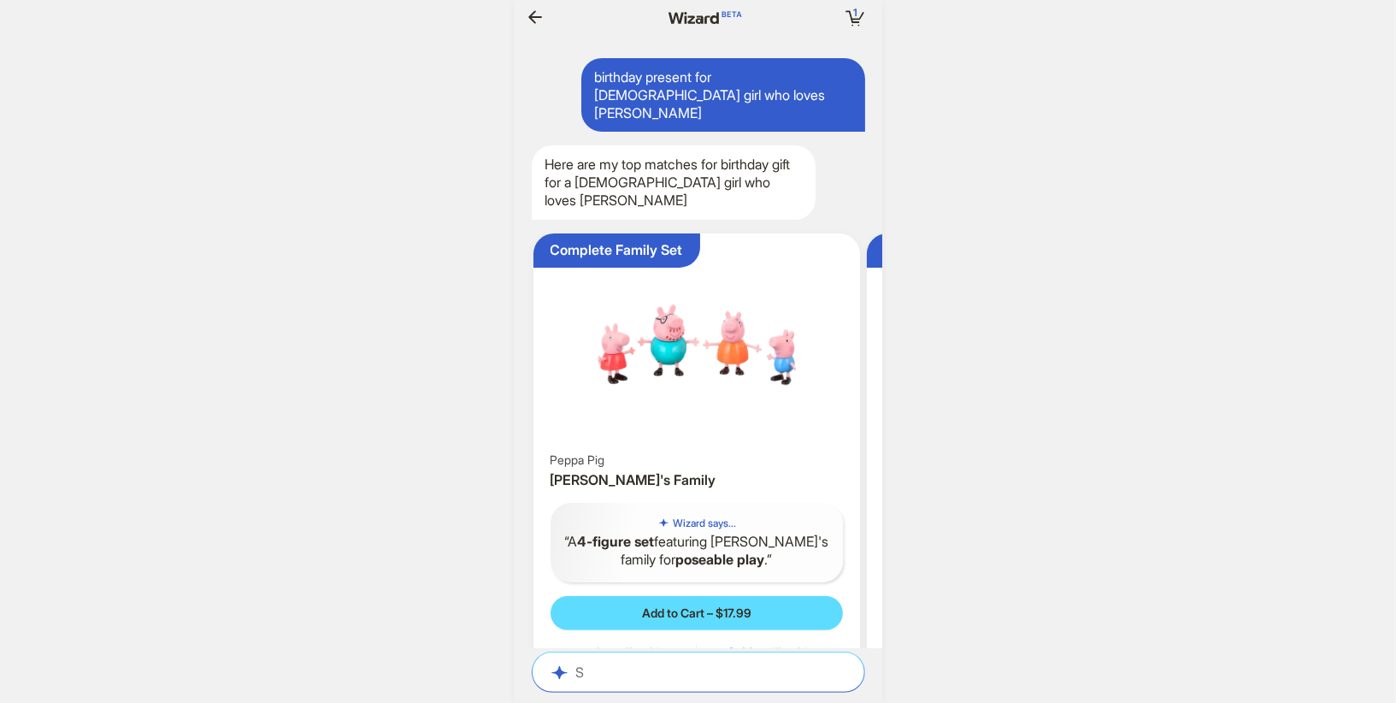
scroll to position [3907, 0]
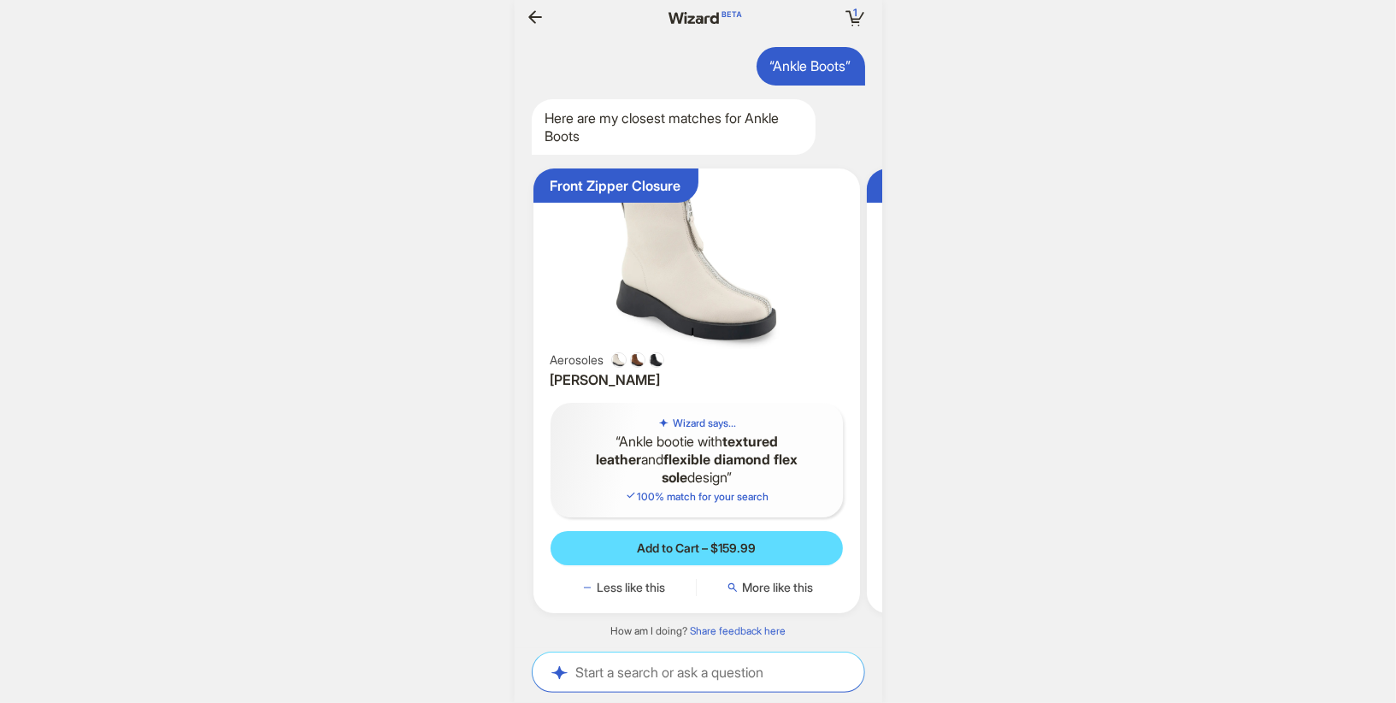
click at [533, 19] on icon "button" at bounding box center [535, 17] width 21 height 21
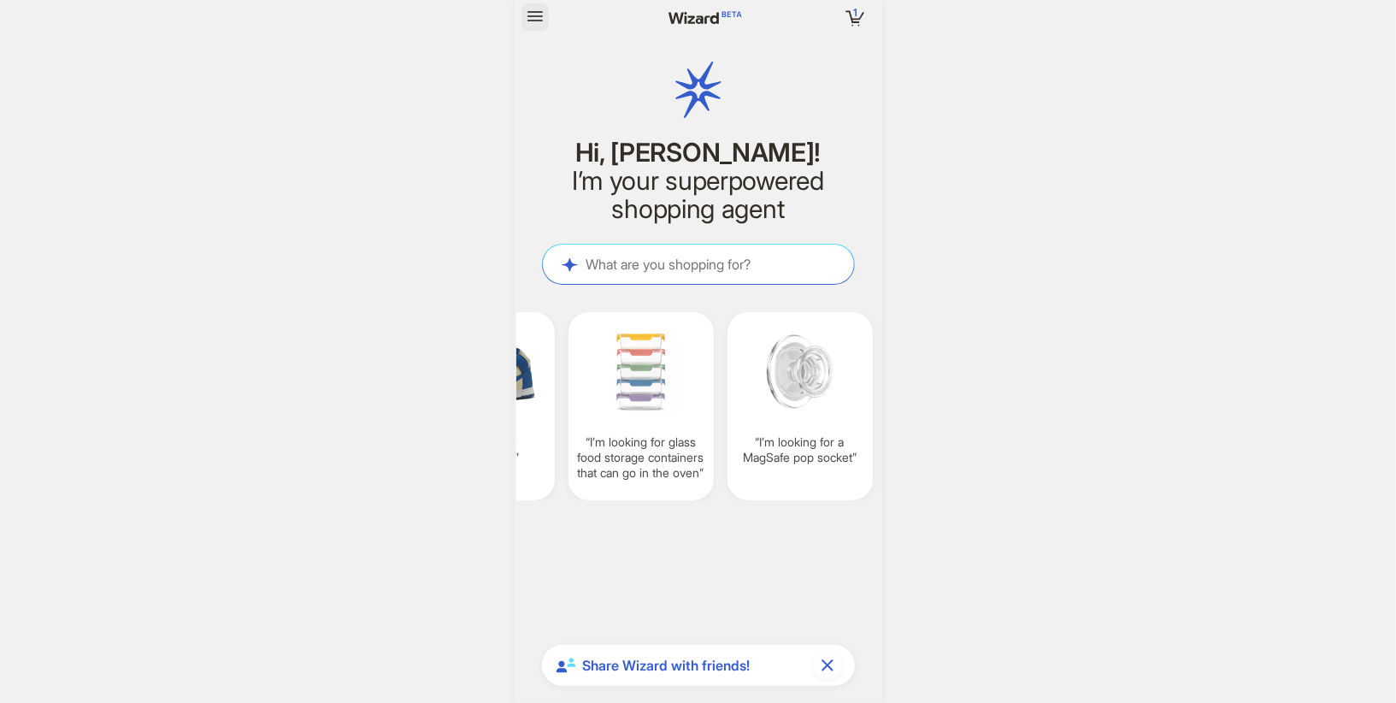
click at [534, 18] on icon "button" at bounding box center [535, 16] width 21 height 21
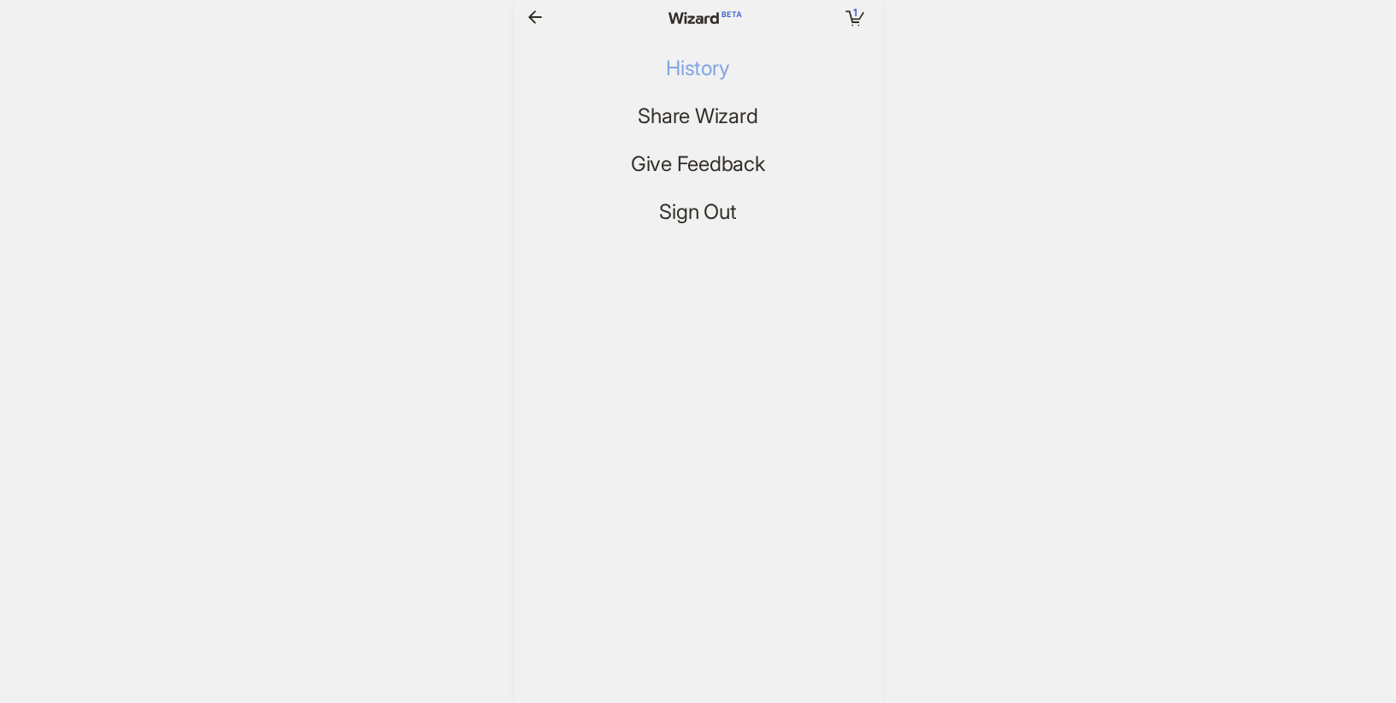
click at [685, 62] on span "History" at bounding box center [697, 68] width 63 height 25
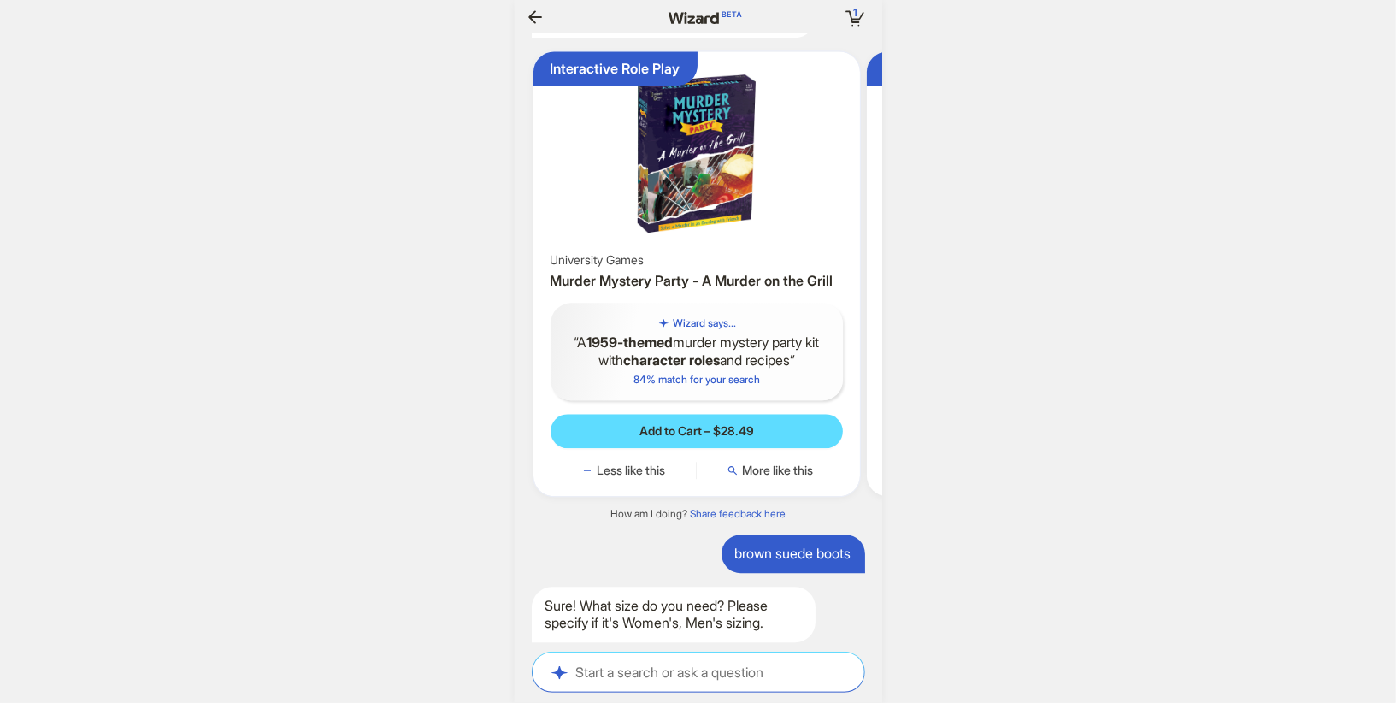
scroll to position [0, 224]
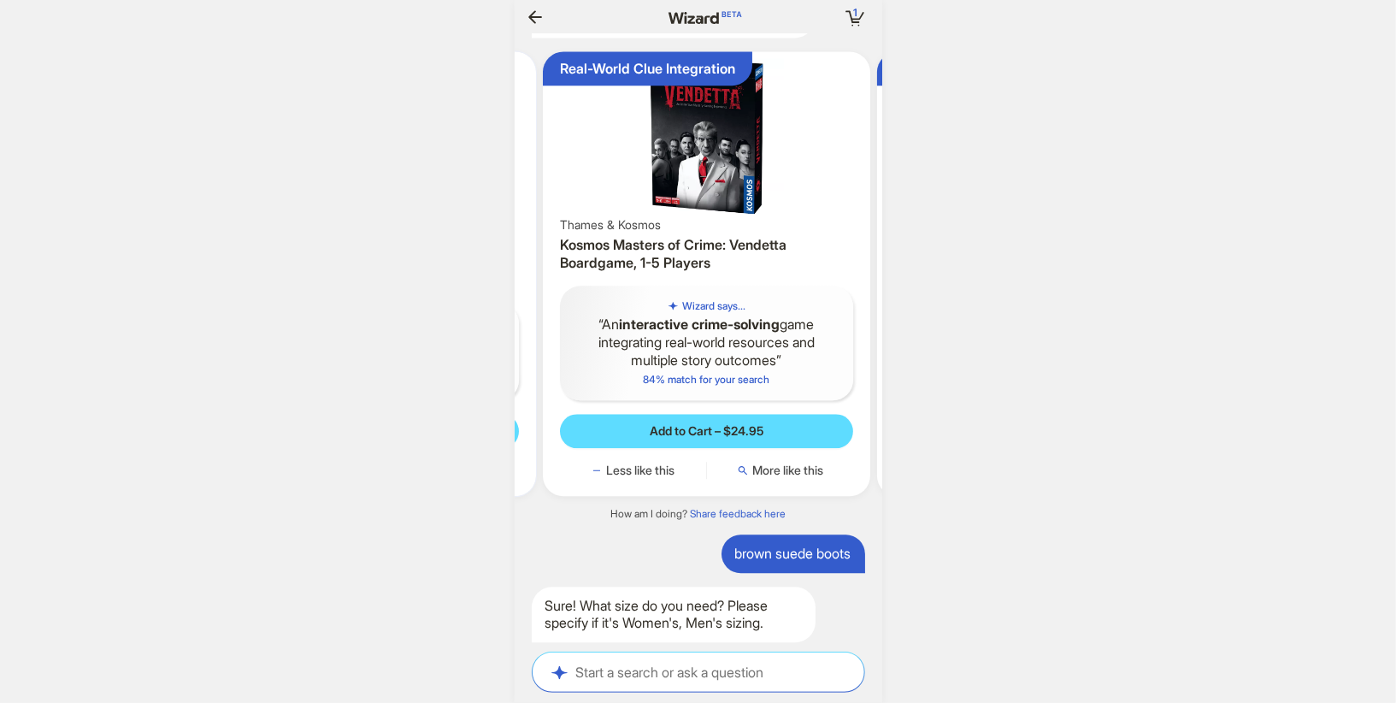
scroll to position [0, 1638]
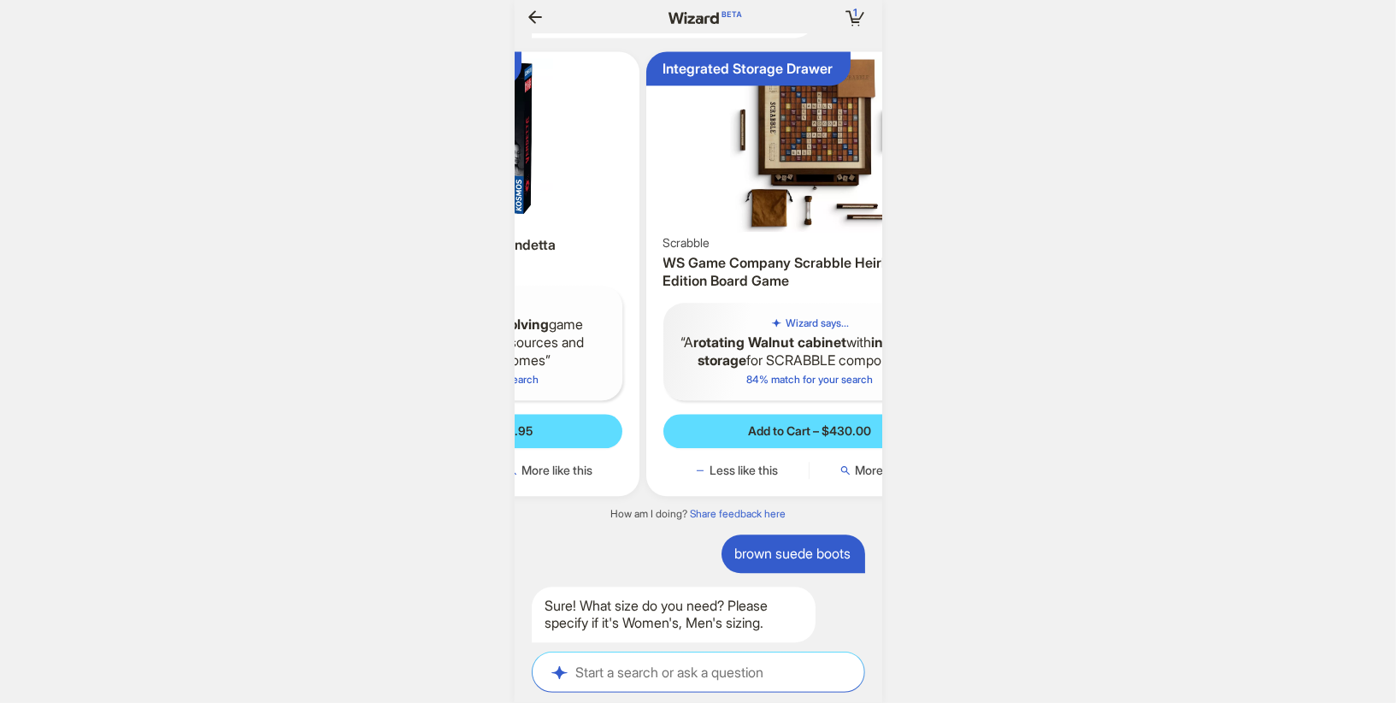
scroll to position [0, 1645]
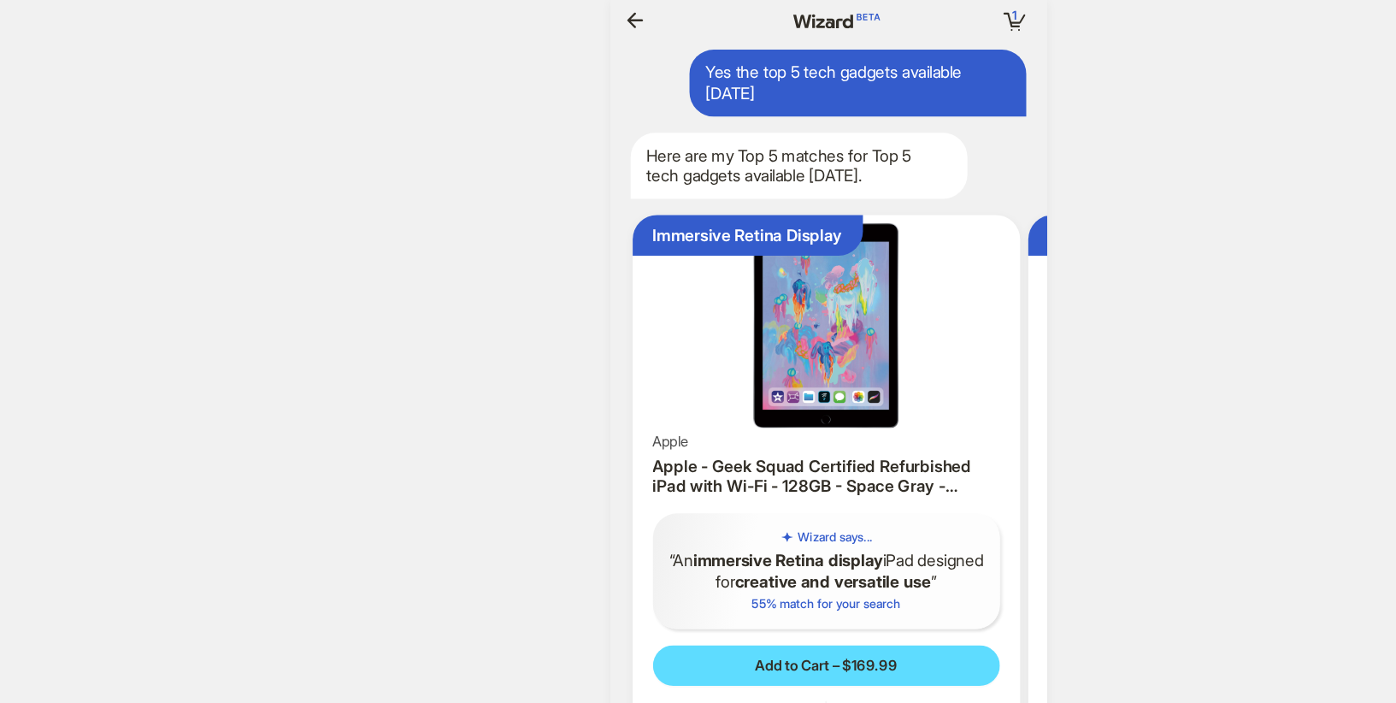
scroll to position [0, 1720]
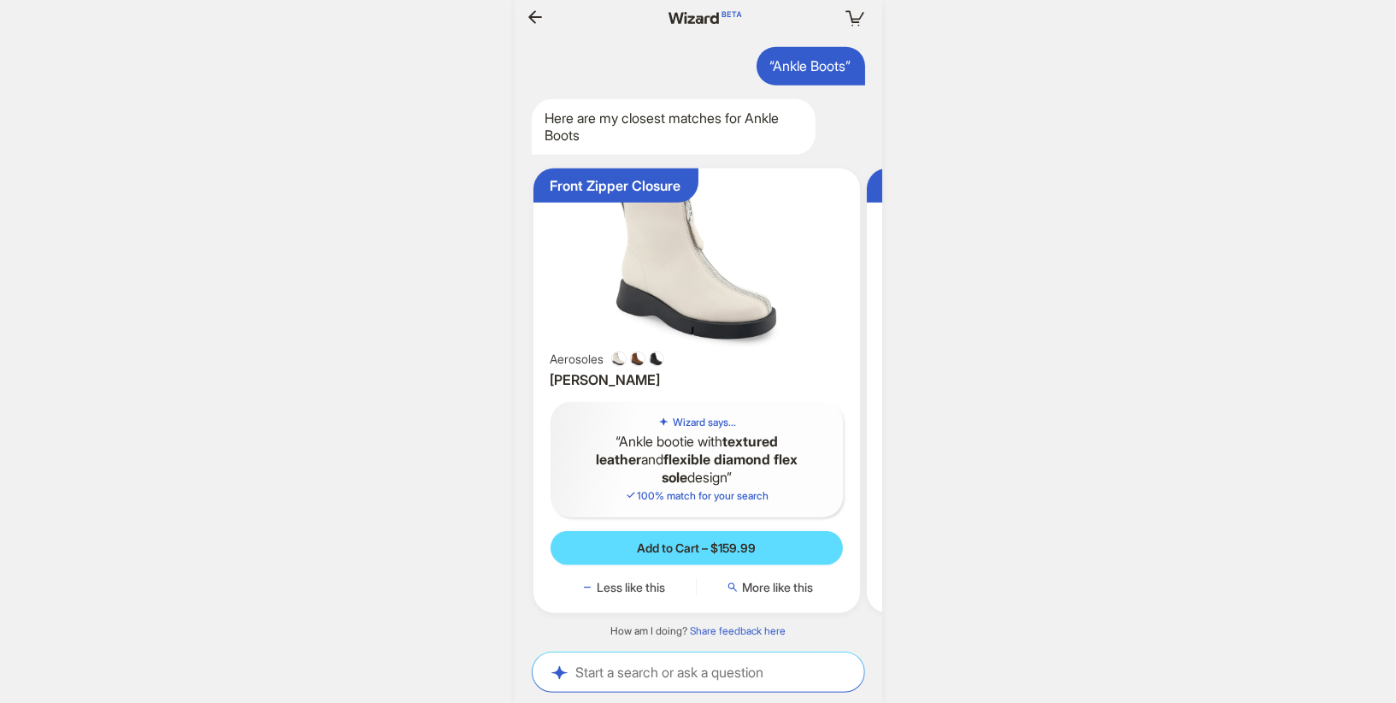
scroll to position [0, 1693]
